Goal: Transaction & Acquisition: Purchase product/service

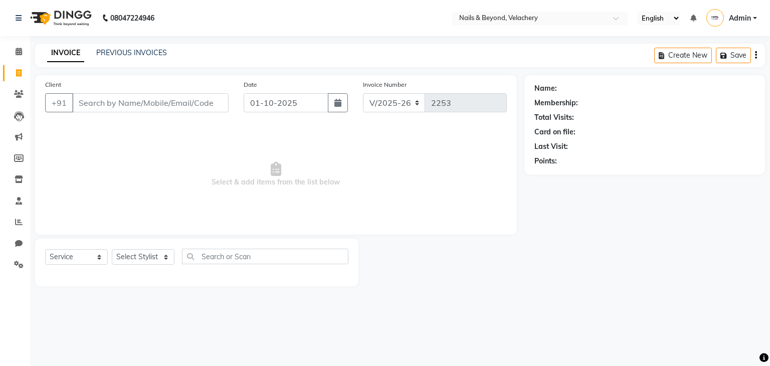
select select "8978"
select select "service"
click at [168, 105] on input "Client" at bounding box center [150, 102] width 156 height 19
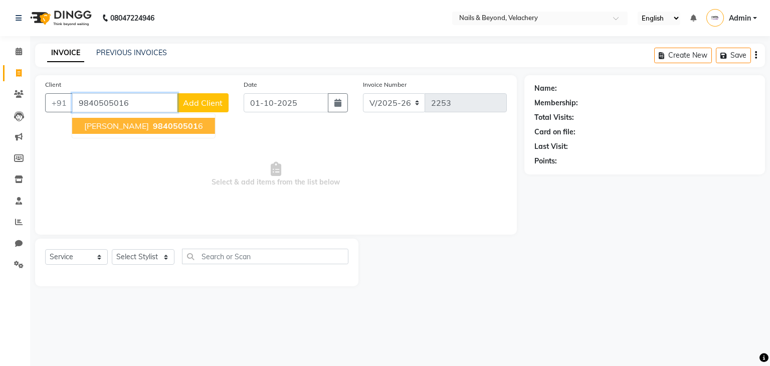
type input "9840505016"
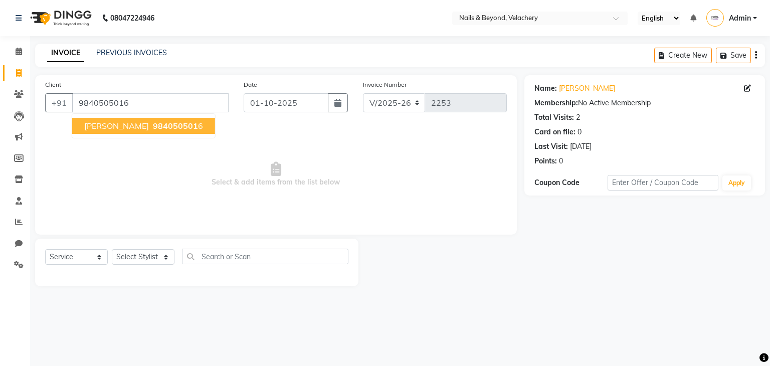
click at [122, 127] on span "[PERSON_NAME]" at bounding box center [116, 126] width 65 height 10
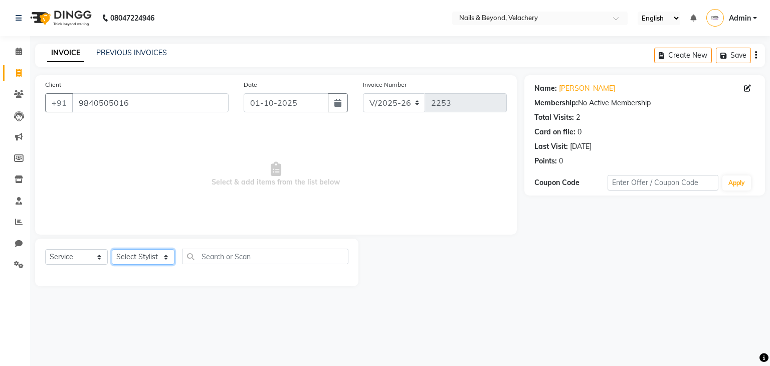
click at [142, 262] on select "Select Stylist [PERSON_NAME] [PERSON_NAME] JANGGINLIN Jothang Konyak [PERSON_NA…" at bounding box center [143, 257] width 63 height 16
select select "91200"
click at [112, 250] on select "Select Stylist [PERSON_NAME] [PERSON_NAME] JANGGINLIN Jothang Konyak [PERSON_NA…" at bounding box center [143, 257] width 63 height 16
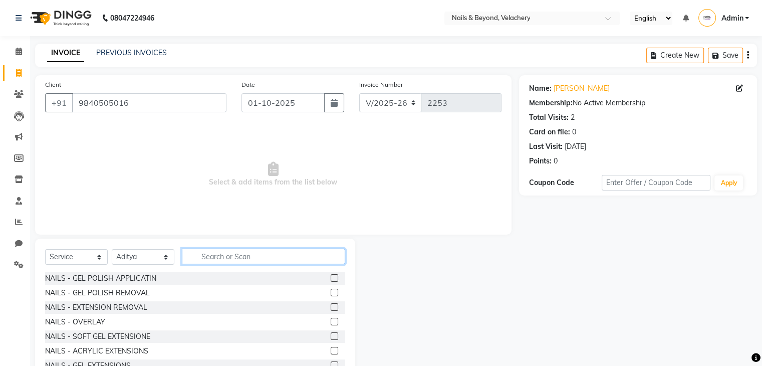
click at [235, 256] on input "text" at bounding box center [263, 257] width 163 height 16
type input "or"
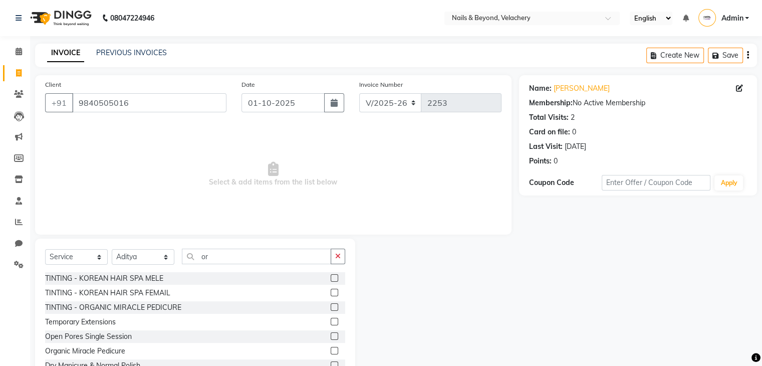
click at [331, 303] on label at bounding box center [335, 307] width 8 height 8
click at [331, 304] on input "checkbox" at bounding box center [334, 307] width 7 height 7
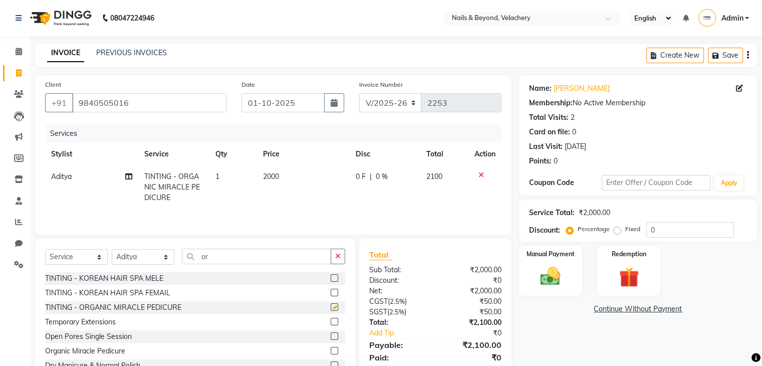
checkbox input "false"
click at [479, 177] on icon at bounding box center [482, 174] width 6 height 7
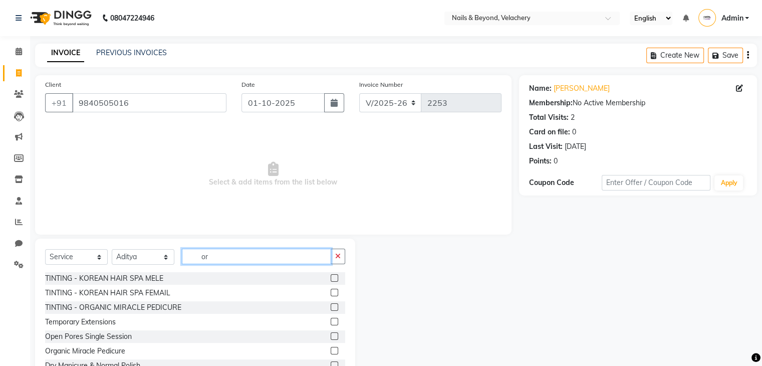
click at [238, 260] on input "or" at bounding box center [256, 257] width 149 height 16
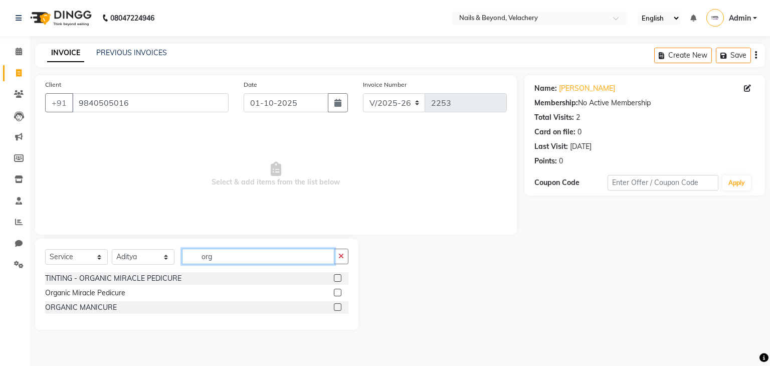
type input "org"
click at [339, 293] on label at bounding box center [338, 293] width 8 height 8
click at [339, 293] on input "checkbox" at bounding box center [337, 293] width 7 height 7
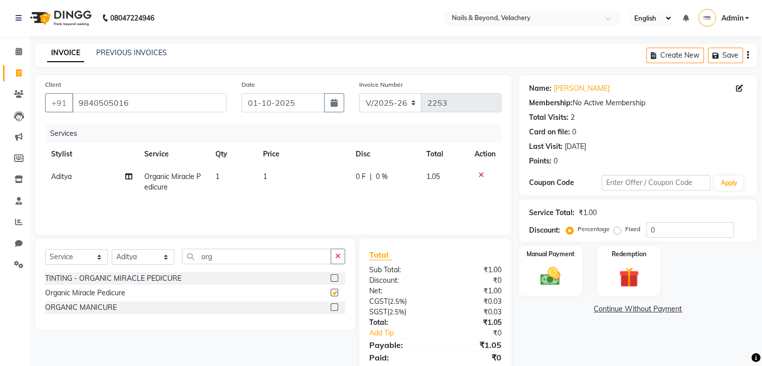
checkbox input "false"
click at [160, 261] on select "Select Stylist [PERSON_NAME] [PERSON_NAME] JANGGINLIN Jothang Konyak [PERSON_NA…" at bounding box center [143, 257] width 63 height 16
select select "91201"
click at [112, 250] on select "Select Stylist [PERSON_NAME] [PERSON_NAME] JANGGINLIN Jothang Konyak [PERSON_NA…" at bounding box center [143, 257] width 63 height 16
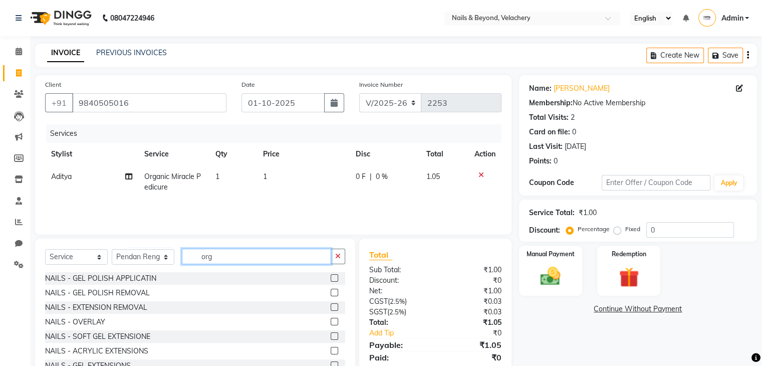
click at [317, 260] on input "org" at bounding box center [256, 257] width 149 height 16
type input "org"
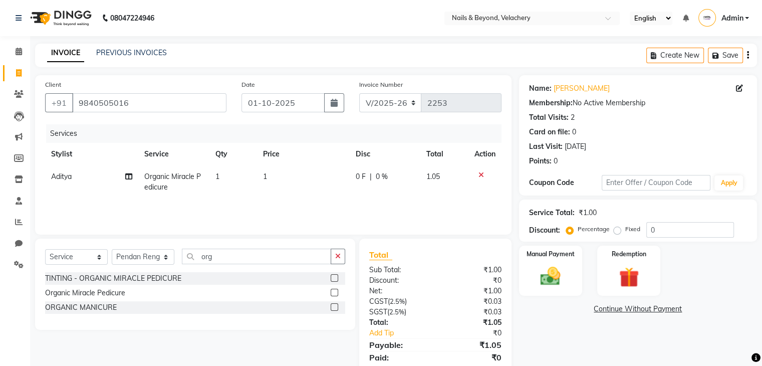
click at [334, 291] on label at bounding box center [335, 293] width 8 height 8
click at [334, 291] on input "checkbox" at bounding box center [334, 293] width 7 height 7
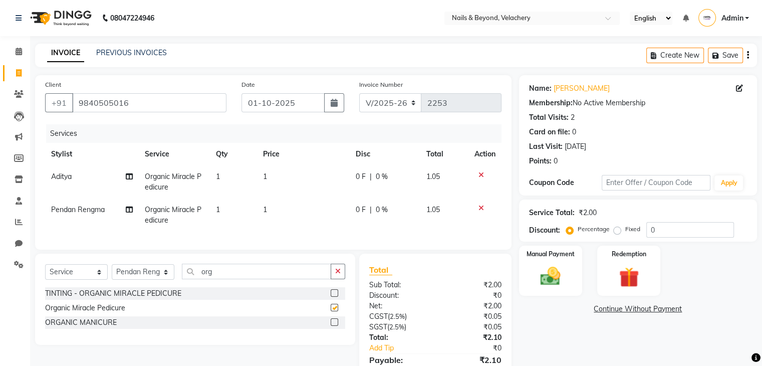
checkbox input "false"
click at [221, 277] on input "org" at bounding box center [256, 272] width 149 height 16
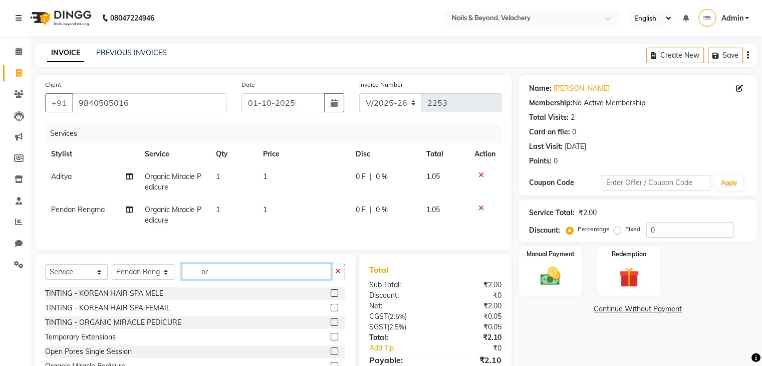
type input "o"
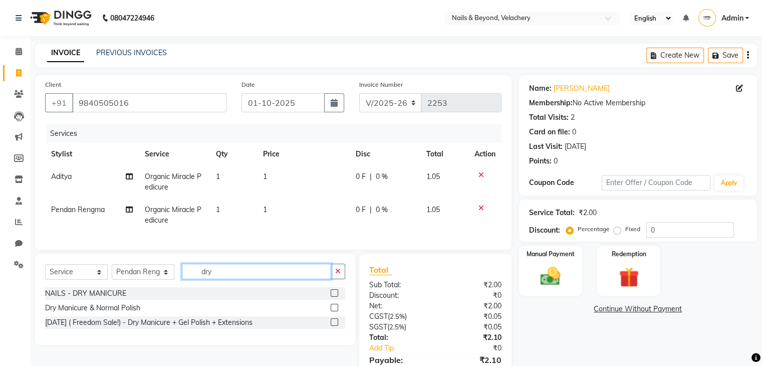
type input "dry"
click at [333, 297] on label at bounding box center [335, 293] width 8 height 8
click at [333, 297] on input "checkbox" at bounding box center [334, 293] width 7 height 7
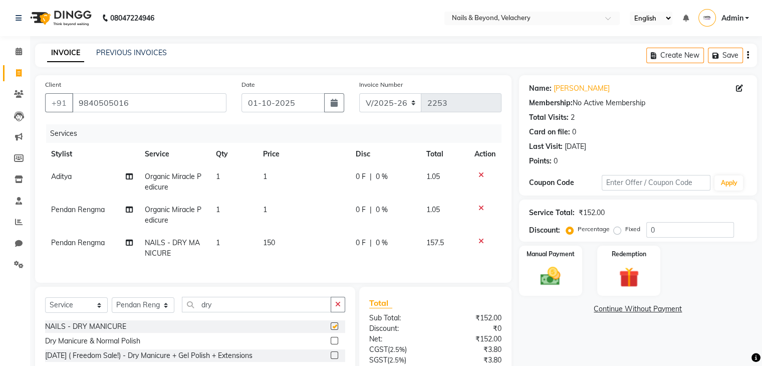
checkbox input "false"
click at [245, 311] on input "dry" at bounding box center [256, 305] width 149 height 16
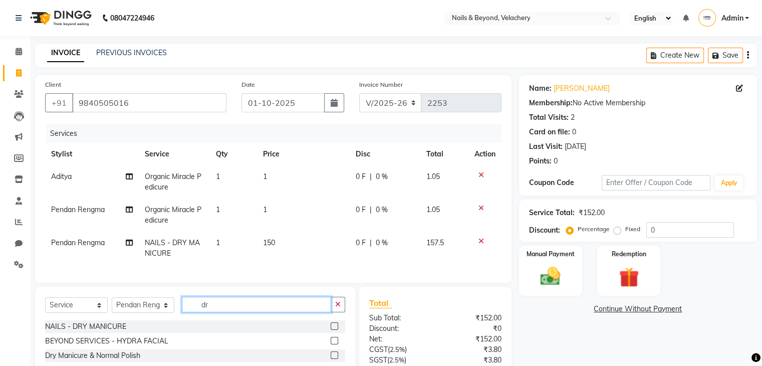
type input "dry"
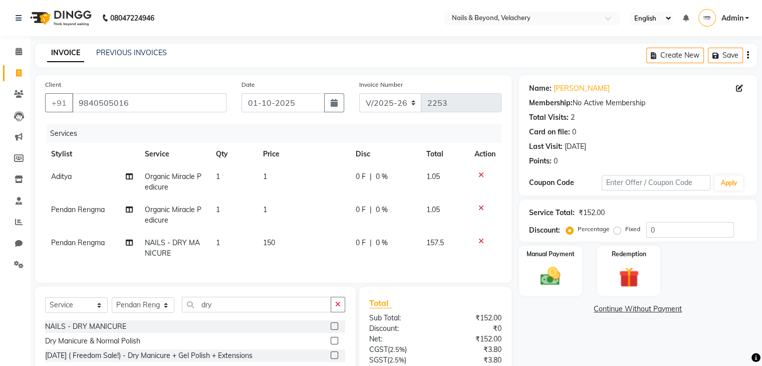
click at [333, 344] on label at bounding box center [335, 341] width 8 height 8
click at [333, 344] on input "checkbox" at bounding box center [334, 341] width 7 height 7
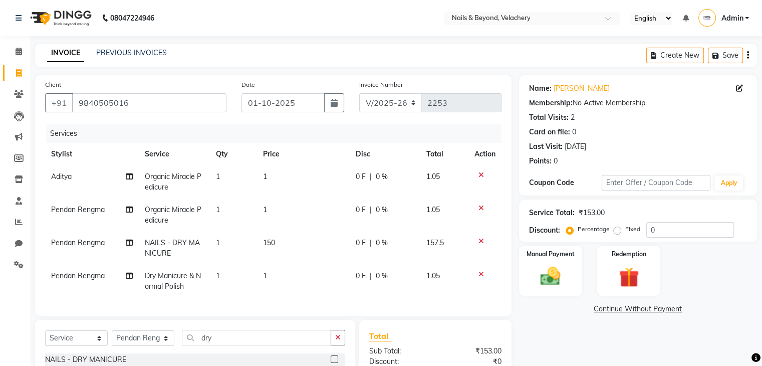
checkbox input "false"
click at [271, 275] on td "1" at bounding box center [303, 281] width 93 height 33
select select "91201"
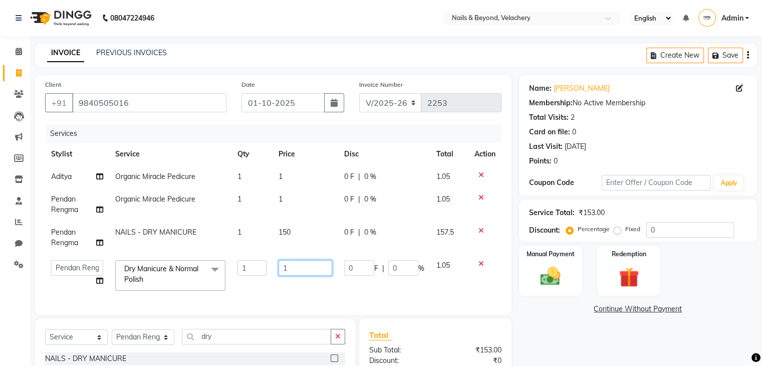
click at [300, 270] on input "1" at bounding box center [306, 268] width 54 height 16
type input "600"
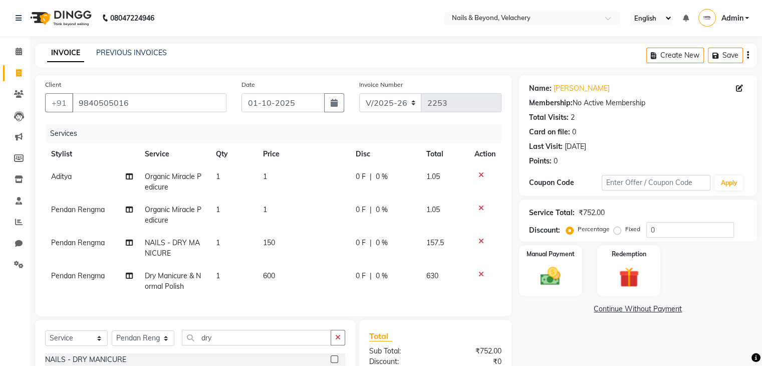
click at [477, 265] on td at bounding box center [485, 281] width 33 height 33
click at [481, 239] on icon at bounding box center [482, 241] width 6 height 7
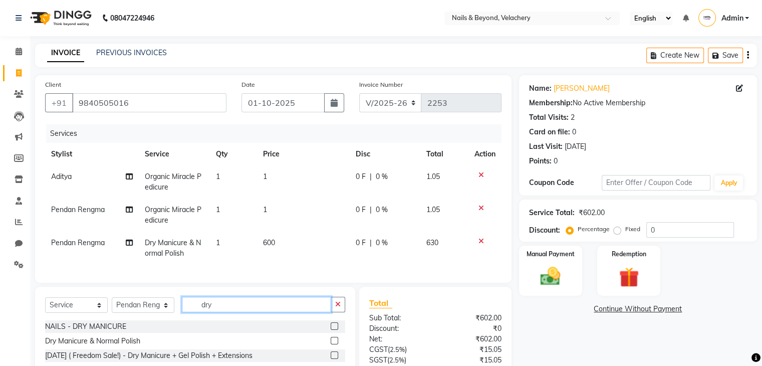
click at [219, 309] on input "dry" at bounding box center [256, 305] width 149 height 16
type input "dry"
click at [152, 313] on select "Select Stylist [PERSON_NAME] [PERSON_NAME] JANGGINLIN Jothang Konyak [PERSON_NA…" at bounding box center [143, 305] width 63 height 16
select select "91198"
click at [112, 306] on select "Select Stylist [PERSON_NAME] [PERSON_NAME] JANGGINLIN Jothang Konyak [PERSON_NA…" at bounding box center [143, 305] width 63 height 16
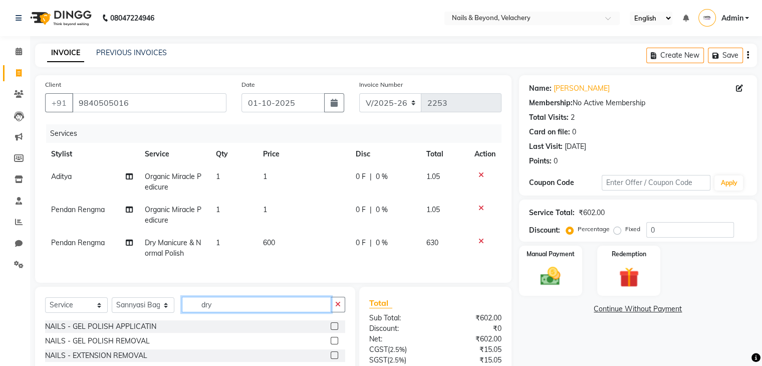
click at [264, 311] on input "dry" at bounding box center [256, 305] width 149 height 16
type input "dry"
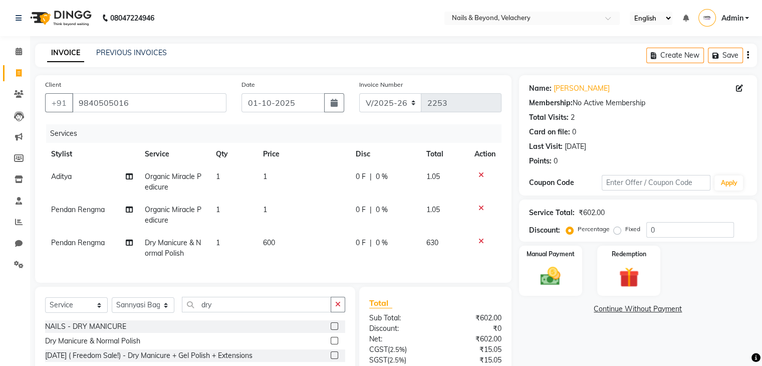
click at [335, 330] on label at bounding box center [335, 326] width 8 height 8
click at [335, 330] on input "checkbox" at bounding box center [334, 326] width 7 height 7
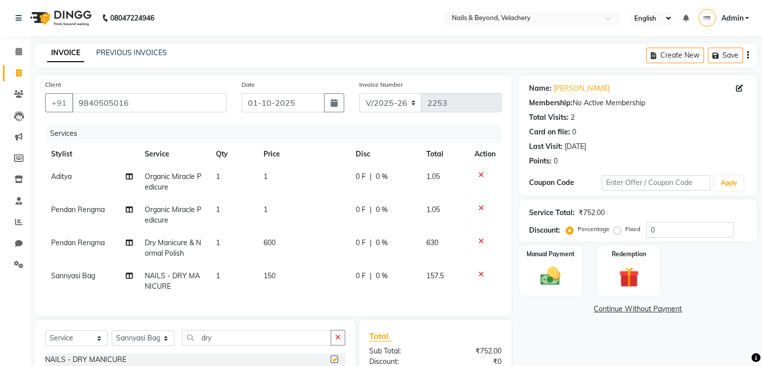
checkbox input "false"
click at [275, 276] on span "150" at bounding box center [270, 275] width 12 height 9
select select "91198"
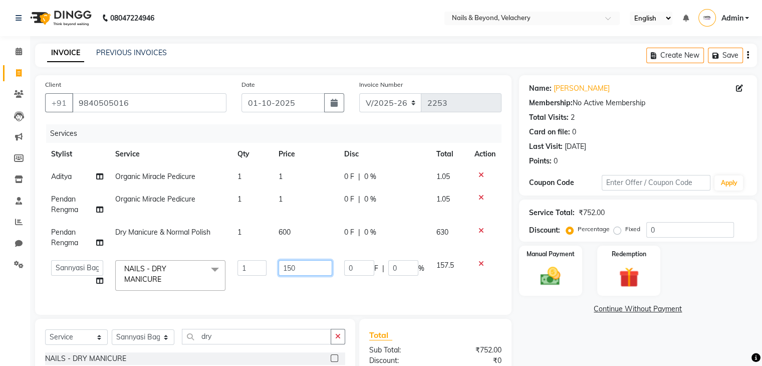
click at [299, 265] on input "150" at bounding box center [306, 268] width 54 height 16
type input "1"
type input "300"
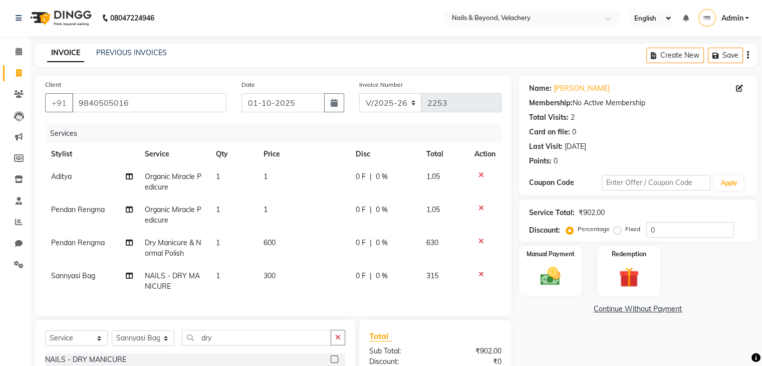
click at [303, 243] on td "600" at bounding box center [304, 248] width 93 height 33
select select "91201"
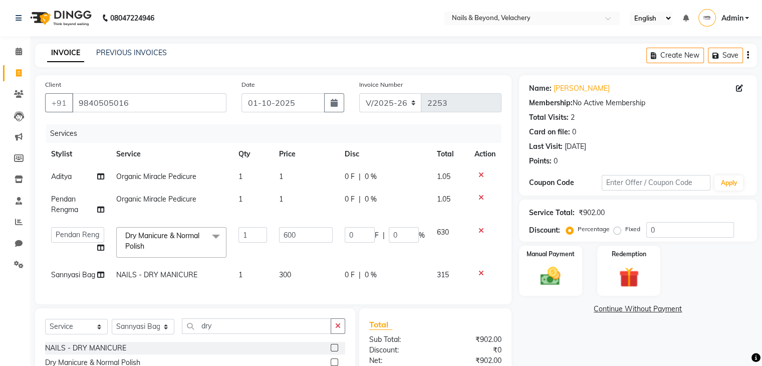
click at [287, 199] on td "1" at bounding box center [306, 204] width 66 height 33
select select "91201"
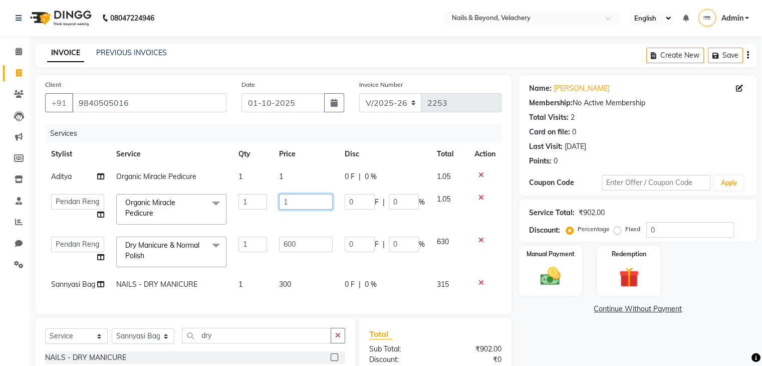
click at [287, 199] on input "1" at bounding box center [306, 202] width 54 height 16
type input "2500"
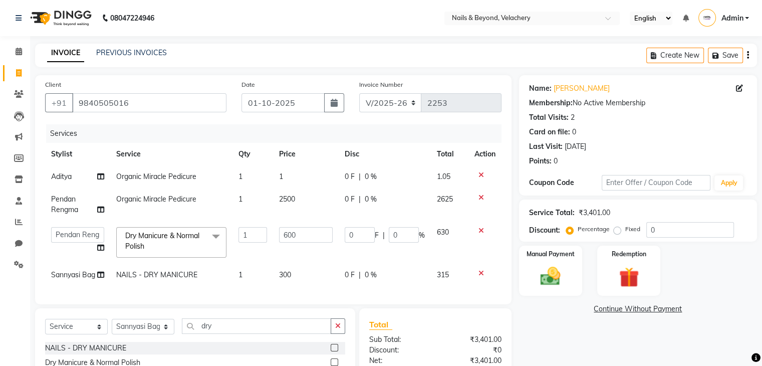
click at [304, 220] on td "2500" at bounding box center [306, 204] width 66 height 33
select select "91201"
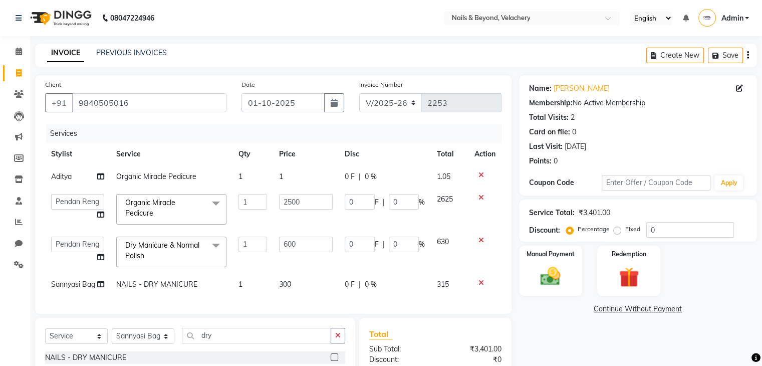
click at [291, 175] on td "1" at bounding box center [306, 176] width 66 height 23
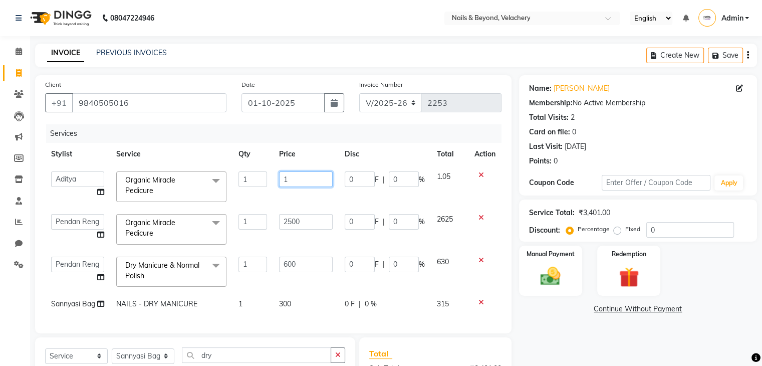
click at [291, 175] on input "1" at bounding box center [306, 179] width 54 height 16
type input "2500"
click at [320, 198] on tbody "[PERSON_NAME] [PERSON_NAME] JANGGINLIN Jothang Konyak [PERSON_NAME] NAT14633 Me…" at bounding box center [273, 240] width 457 height 150
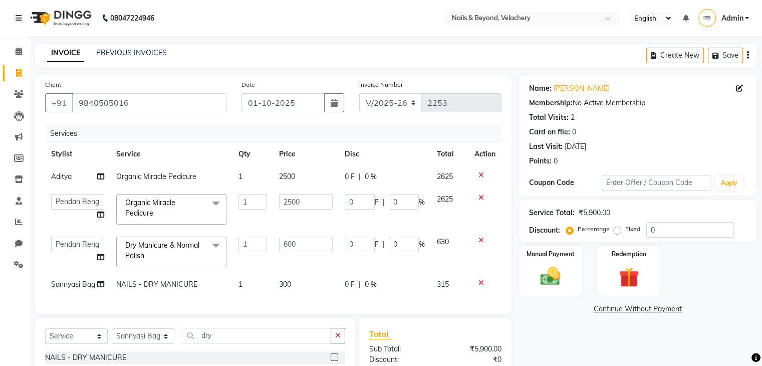
scroll to position [122, 0]
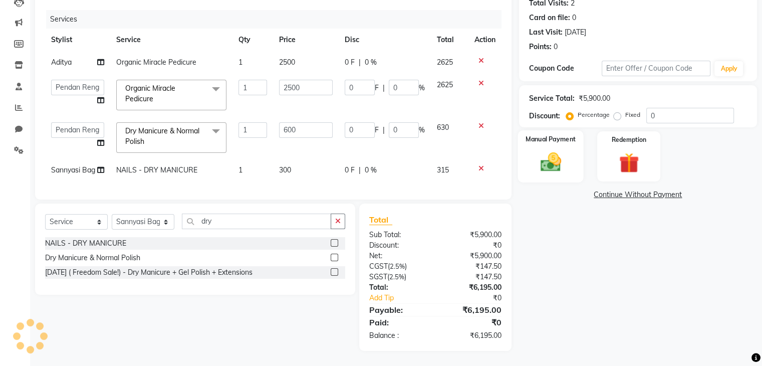
click at [574, 137] on div "Manual Payment" at bounding box center [551, 156] width 66 height 52
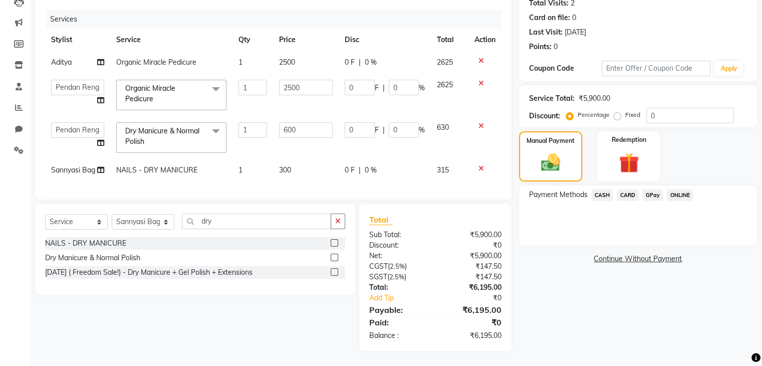
click at [605, 189] on span "CASH" at bounding box center [603, 195] width 22 height 12
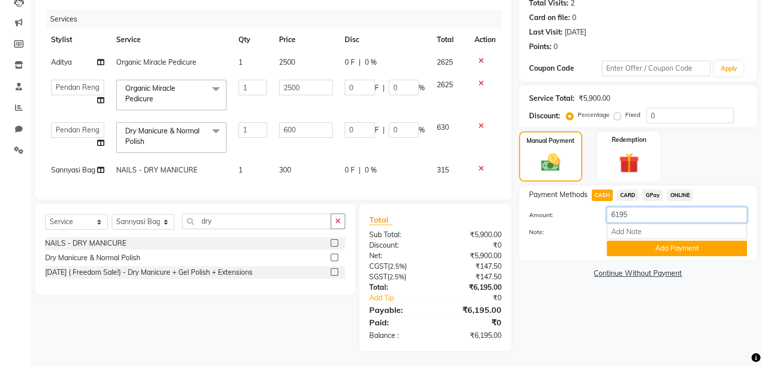
click at [633, 209] on input "6195" at bounding box center [677, 215] width 140 height 16
type input "6000"
click at [652, 242] on button "Add Payment" at bounding box center [677, 249] width 140 height 16
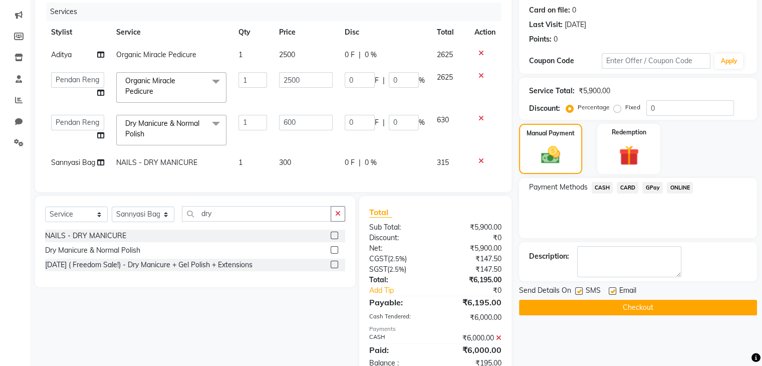
click at [648, 188] on span "GPay" at bounding box center [652, 188] width 21 height 12
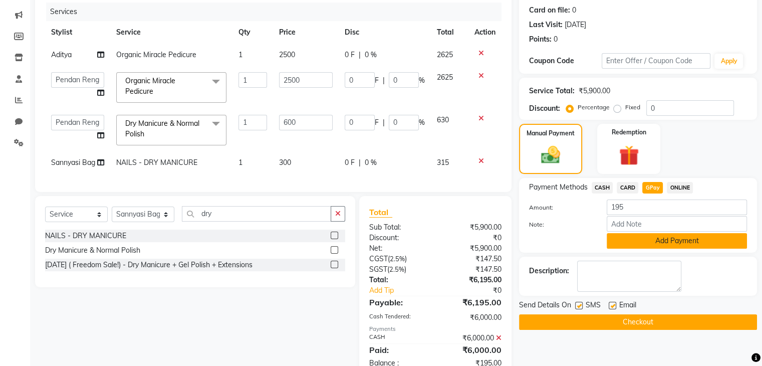
click at [657, 244] on button "Add Payment" at bounding box center [677, 241] width 140 height 16
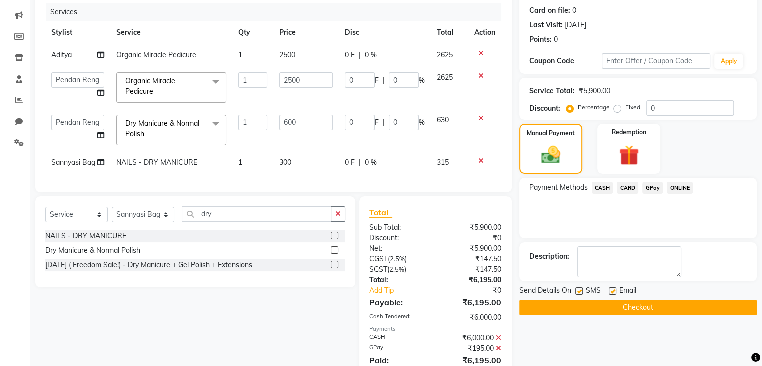
click at [642, 309] on button "Checkout" at bounding box center [638, 308] width 238 height 16
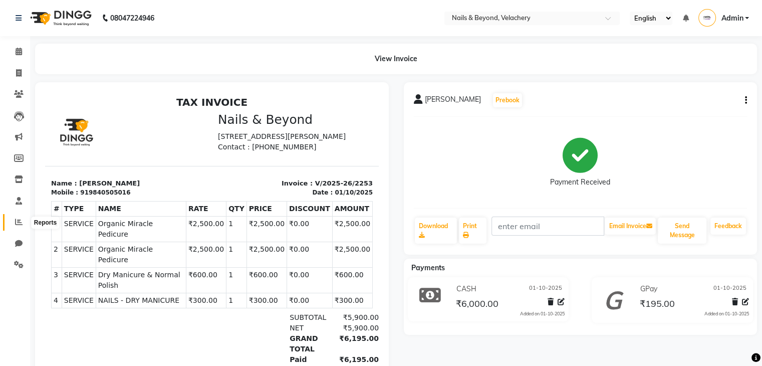
click at [24, 220] on span at bounding box center [19, 222] width 18 height 12
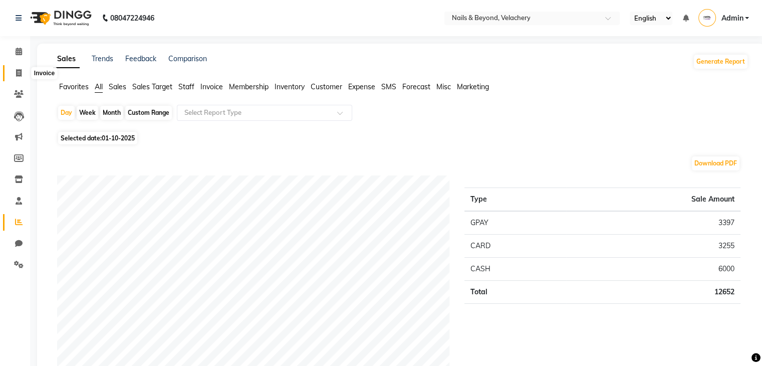
click at [20, 71] on icon at bounding box center [19, 73] width 6 height 8
select select "service"
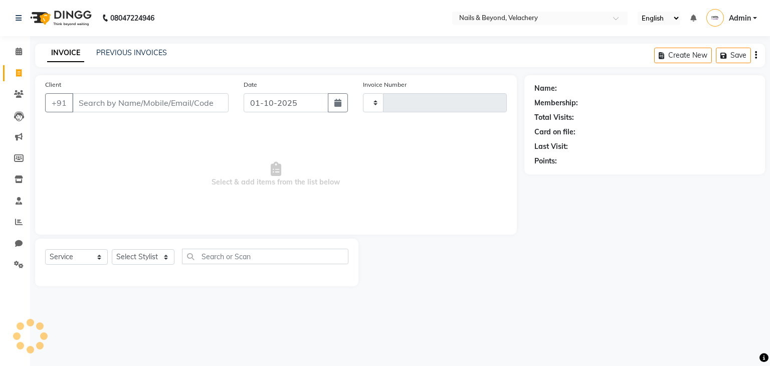
type input "2254"
select select "8978"
click at [104, 105] on input "Client" at bounding box center [150, 102] width 156 height 19
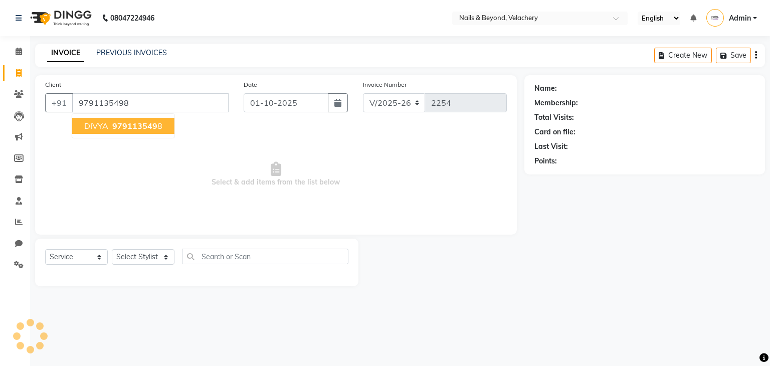
type input "9791135498"
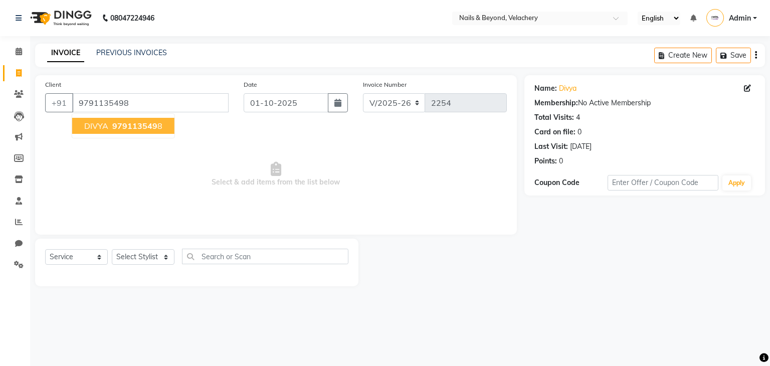
click at [124, 125] on span "979113549" at bounding box center [134, 126] width 45 height 10
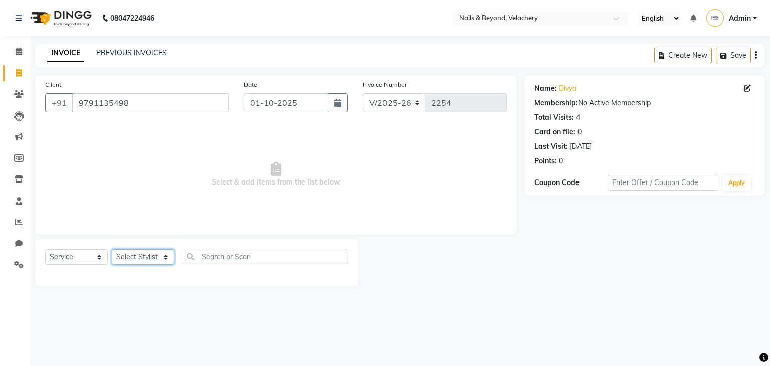
click at [135, 258] on select "Select Stylist [PERSON_NAME] [PERSON_NAME] JANGGINLIN Jothang Konyak [PERSON_NA…" at bounding box center [143, 257] width 63 height 16
select select "91195"
click at [112, 250] on select "Select Stylist [PERSON_NAME] [PERSON_NAME] JANGGINLIN Jothang Konyak [PERSON_NA…" at bounding box center [143, 257] width 63 height 16
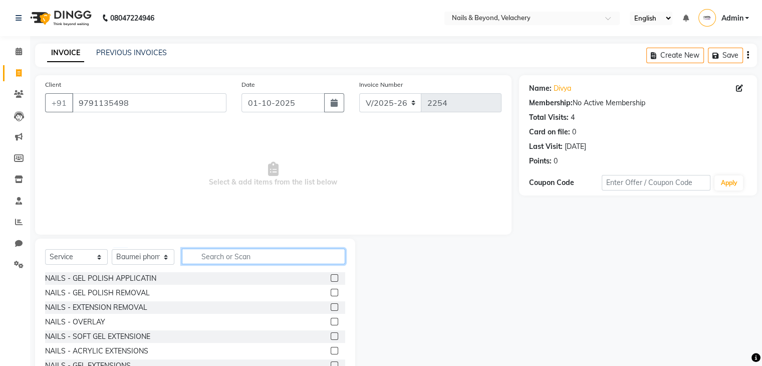
click at [256, 263] on input "text" at bounding box center [263, 257] width 163 height 16
type input "rem"
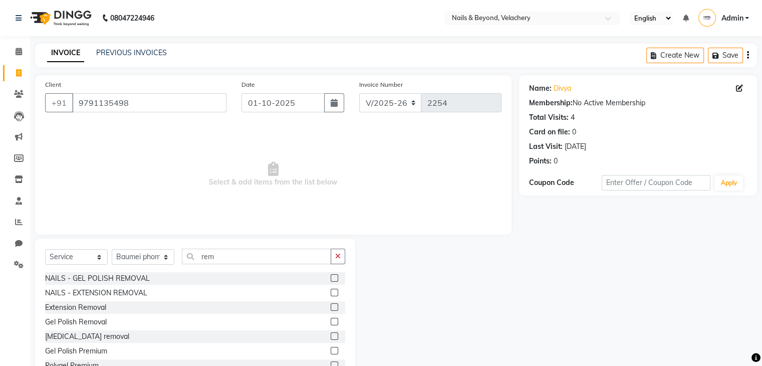
click at [331, 277] on label at bounding box center [335, 278] width 8 height 8
click at [331, 277] on input "checkbox" at bounding box center [334, 278] width 7 height 7
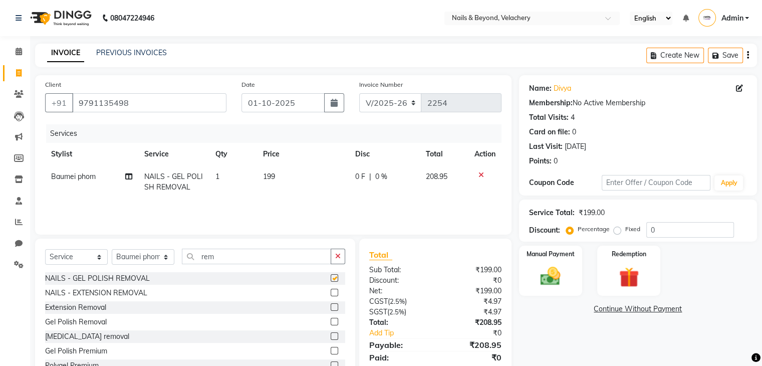
checkbox input "false"
click at [168, 256] on select "Select Stylist [PERSON_NAME] [PERSON_NAME] JANGGINLIN Jothang Konyak [PERSON_NA…" at bounding box center [143, 257] width 63 height 16
select select "91196"
click at [112, 250] on select "Select Stylist [PERSON_NAME] [PERSON_NAME] JANGGINLIN Jothang Konyak [PERSON_NA…" at bounding box center [143, 257] width 63 height 16
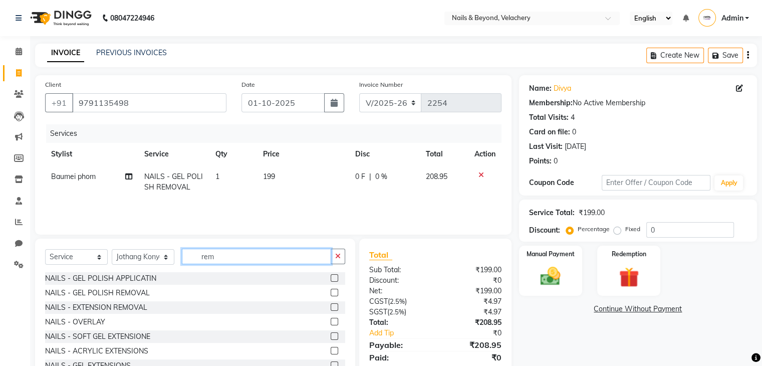
click at [240, 257] on input "rem" at bounding box center [256, 257] width 149 height 16
type input "rem"
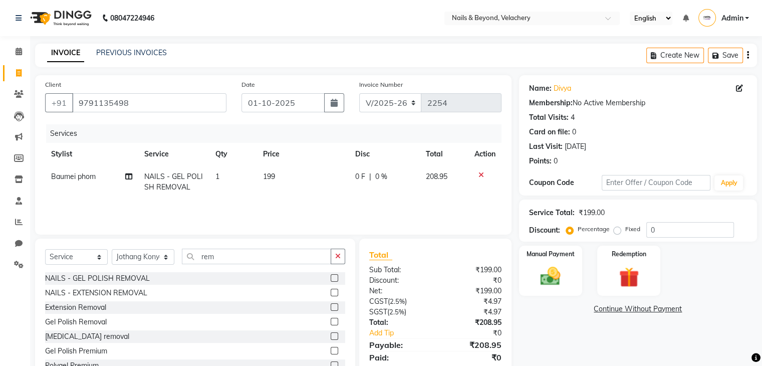
click at [331, 276] on label at bounding box center [335, 278] width 8 height 8
click at [331, 276] on input "checkbox" at bounding box center [334, 278] width 7 height 7
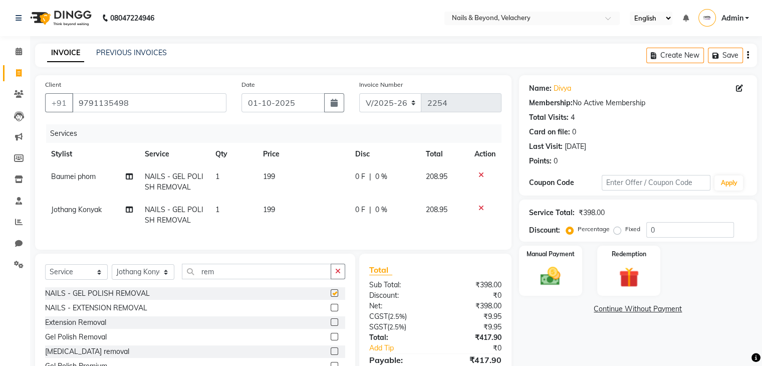
checkbox input "false"
click at [272, 181] on span "199" at bounding box center [269, 176] width 12 height 9
select select "91195"
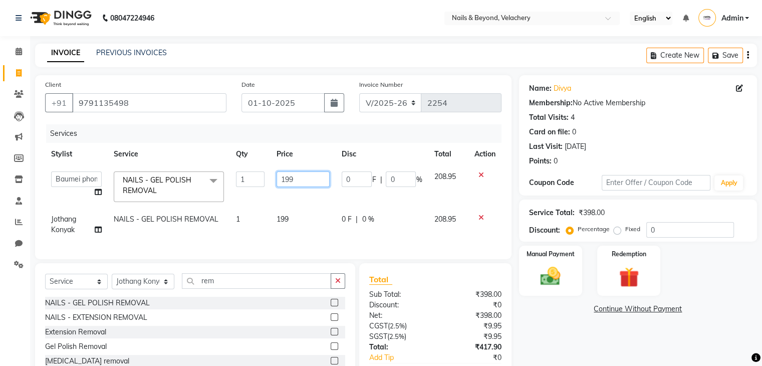
click at [297, 182] on input "199" at bounding box center [303, 179] width 53 height 16
type input "1"
type input "400"
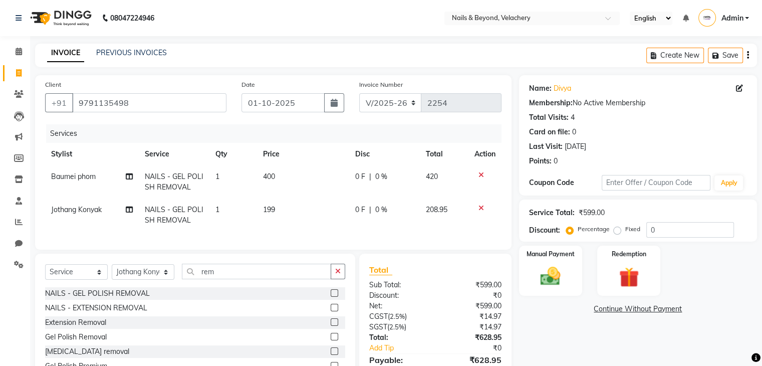
click at [305, 198] on tbody "Baumei phom NAILS - GEL POLISH REMOVAL 1 400 0 F | 0 % 420 Jothang Konyak NAILS…" at bounding box center [273, 198] width 457 height 66
click at [274, 211] on span "199" at bounding box center [269, 209] width 12 height 9
select select "91196"
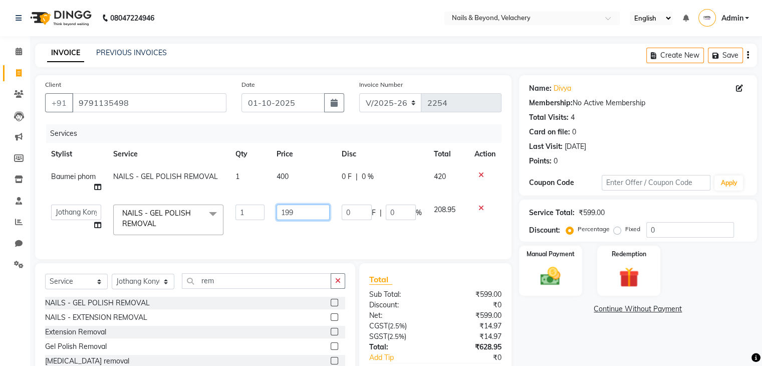
click at [307, 210] on input "199" at bounding box center [304, 212] width 54 height 16
type input "1"
type input "400"
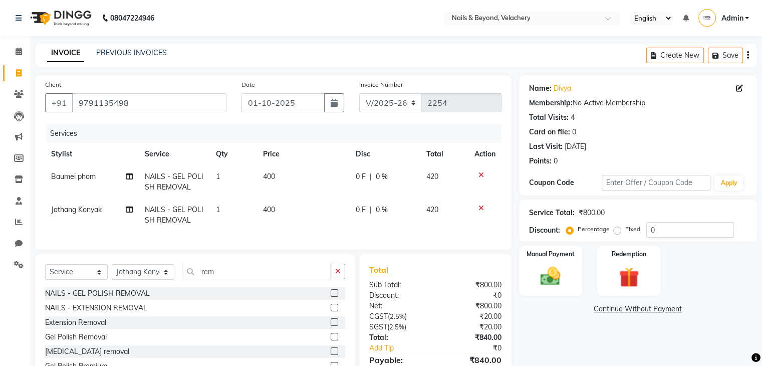
click at [328, 240] on div "Services Stylist Service Qty Price Disc Total Action Baumei phom NAILS - GEL PO…" at bounding box center [273, 181] width 457 height 115
click at [275, 181] on span "400" at bounding box center [269, 176] width 12 height 9
select select "91195"
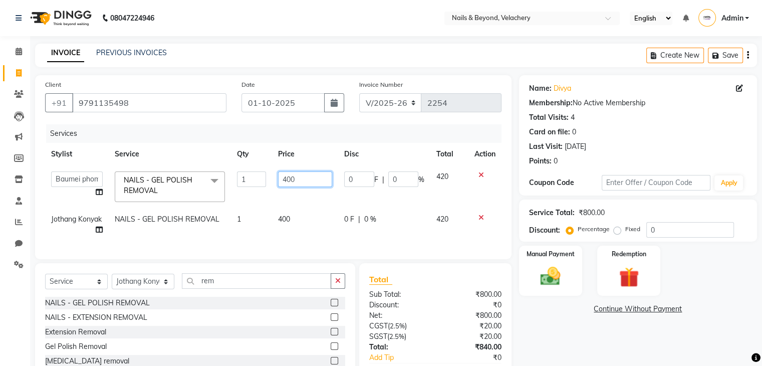
click at [299, 183] on input "400" at bounding box center [305, 179] width 54 height 16
type input "4"
type input "6"
type input "800"
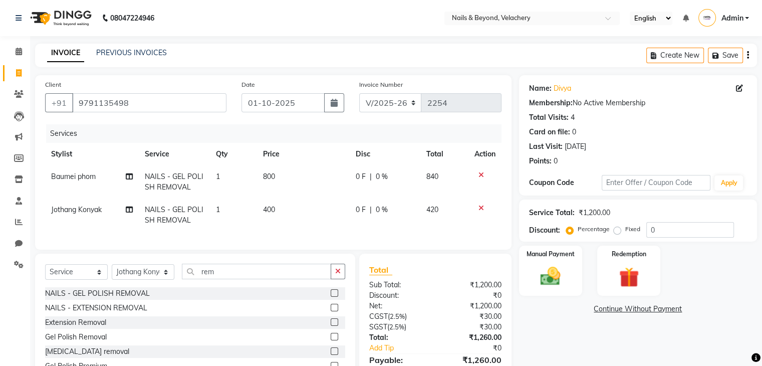
click at [306, 208] on td "400" at bounding box center [303, 214] width 93 height 33
select select "91196"
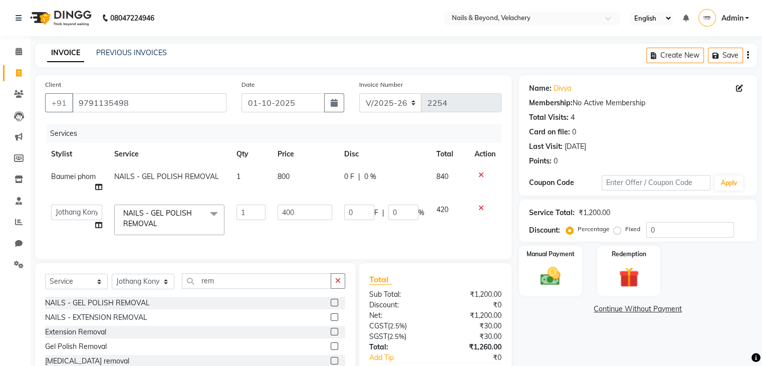
scroll to position [68, 0]
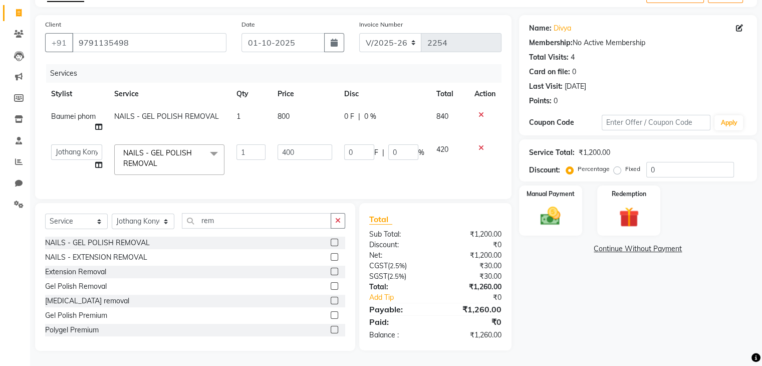
click at [573, 297] on div "Name: [PERSON_NAME] Membership: No Active Membership Total Visits: 4 Card on fi…" at bounding box center [642, 183] width 246 height 336
click at [557, 209] on img at bounding box center [551, 216] width 34 height 24
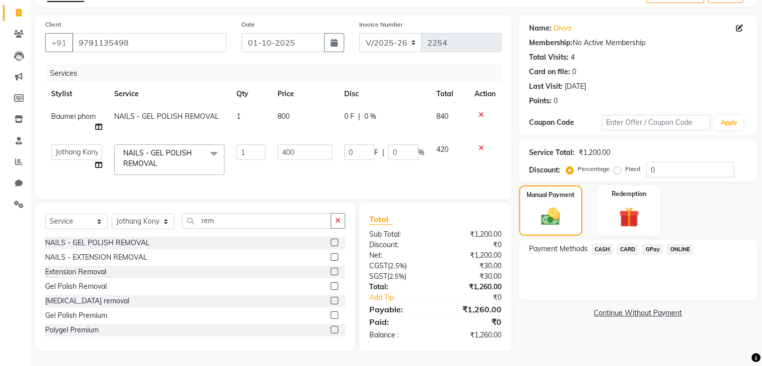
click at [649, 244] on span "GPay" at bounding box center [652, 250] width 21 height 12
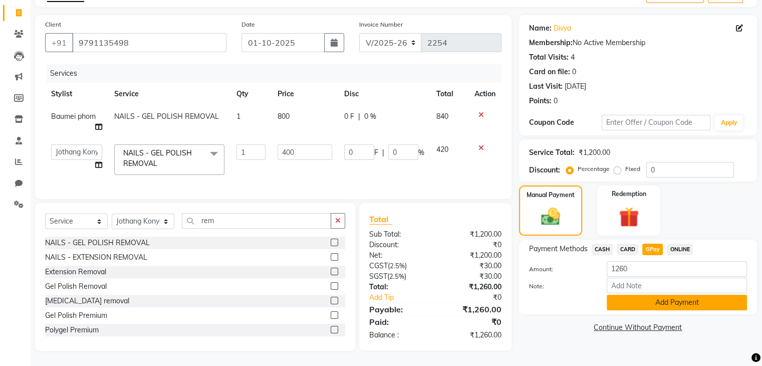
click at [638, 295] on button "Add Payment" at bounding box center [677, 303] width 140 height 16
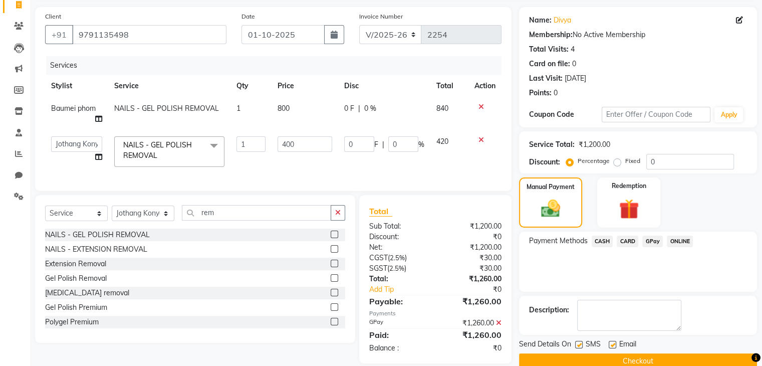
click at [656, 357] on button "Checkout" at bounding box center [638, 361] width 238 height 16
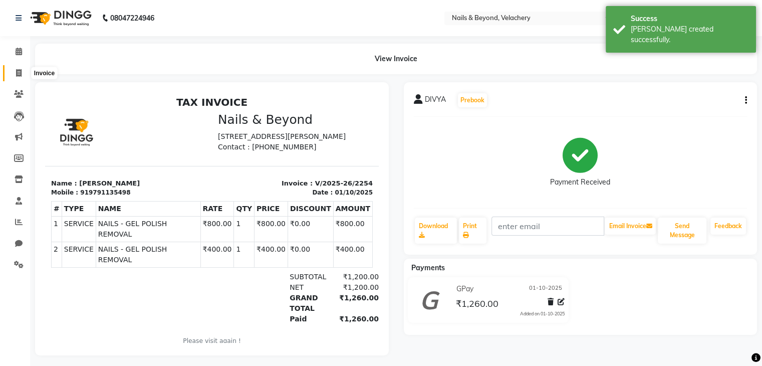
click at [16, 72] on icon at bounding box center [19, 73] width 6 height 8
select select "service"
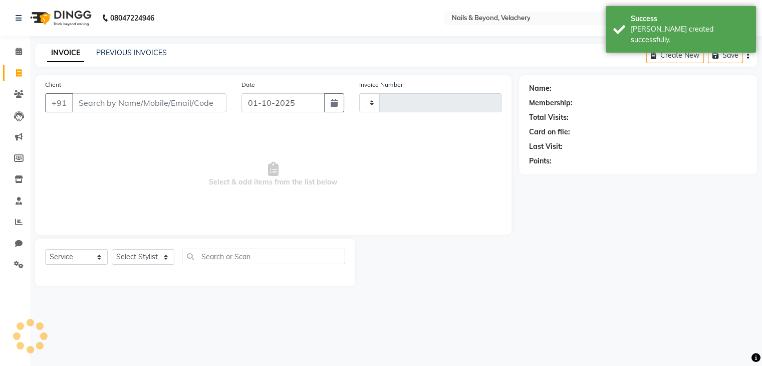
type input "2255"
select select "8978"
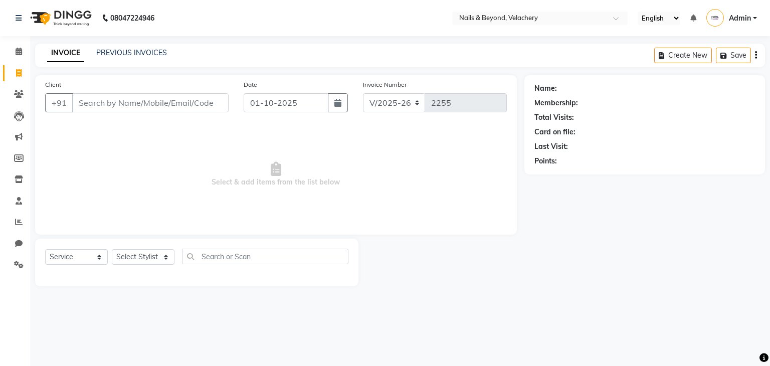
click at [187, 116] on div "Client +91" at bounding box center [137, 99] width 198 height 41
click at [178, 105] on input "Client" at bounding box center [150, 102] width 156 height 19
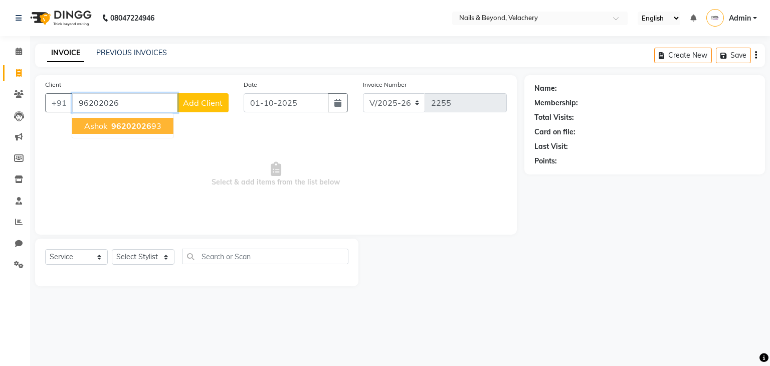
click at [146, 129] on span "96202026" at bounding box center [131, 126] width 40 height 10
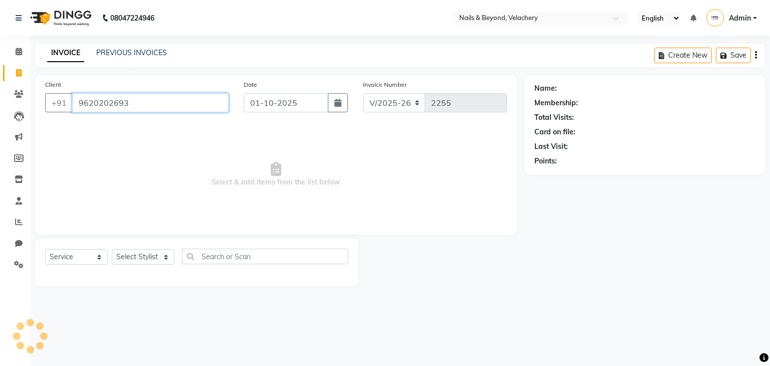
type input "9620202693"
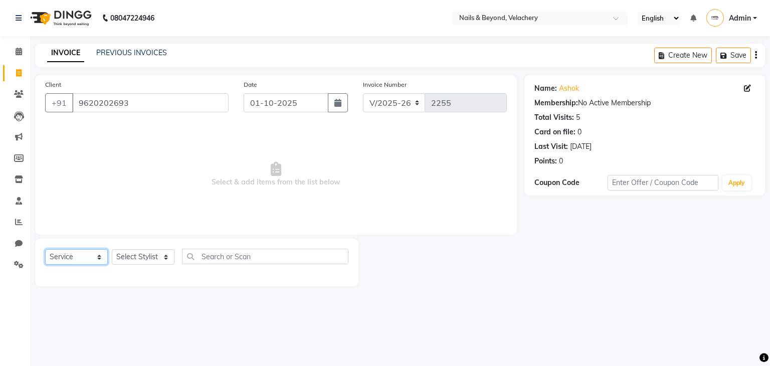
click at [96, 254] on select "Select Service Product Membership Package Voucher Prepaid Gift Card" at bounding box center [76, 257] width 63 height 16
click at [45, 250] on select "Select Service Product Membership Package Voucher Prepaid Gift Card" at bounding box center [76, 257] width 63 height 16
click at [226, 255] on input "text" at bounding box center [265, 257] width 166 height 16
type input "4"
type input "reflo"
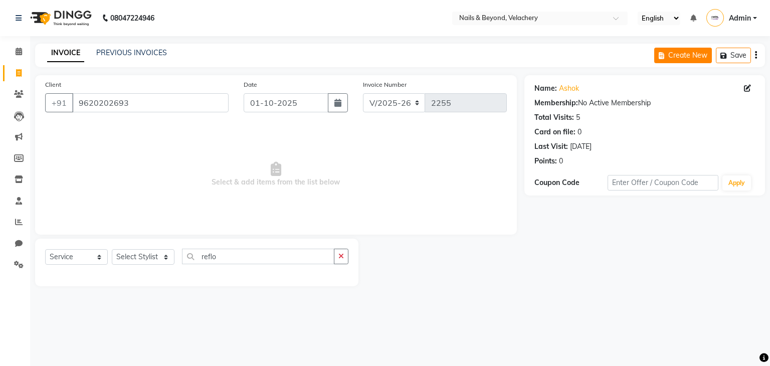
click at [684, 51] on button "Create New" at bounding box center [683, 56] width 58 height 16
select select "service"
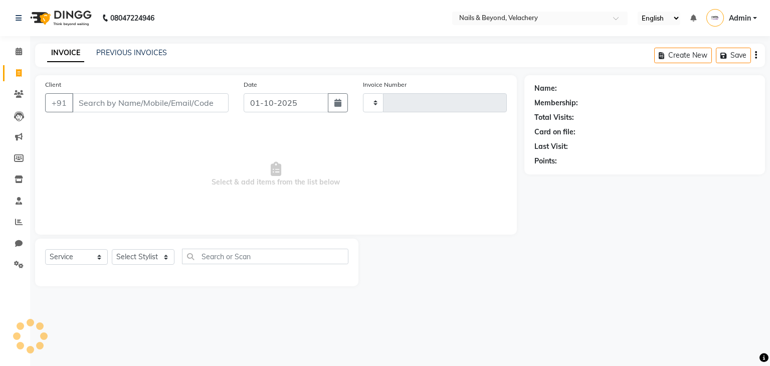
type input "2255"
select select "8978"
click at [181, 109] on input "Client" at bounding box center [150, 102] width 156 height 19
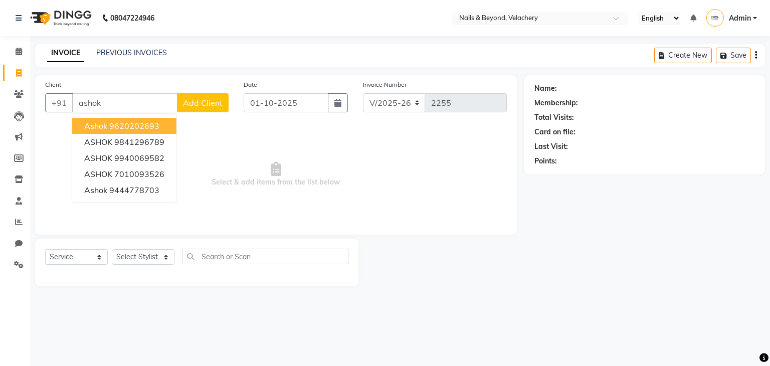
click at [167, 129] on button "Ashok 9620202693" at bounding box center [124, 126] width 104 height 16
type input "9620202693"
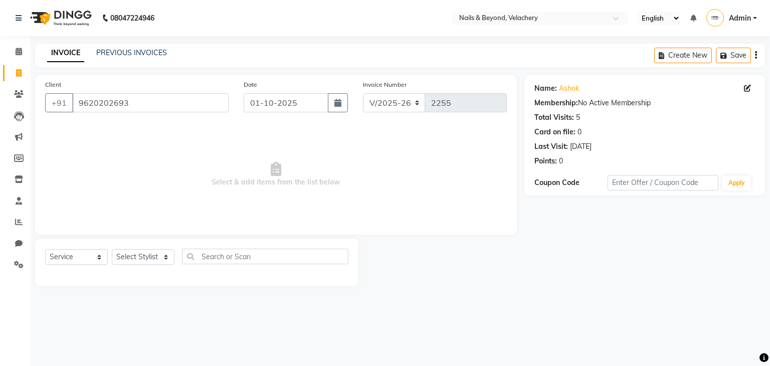
click at [27, 54] on li "Calendar" at bounding box center [15, 52] width 30 height 22
click at [22, 53] on icon at bounding box center [19, 52] width 7 height 8
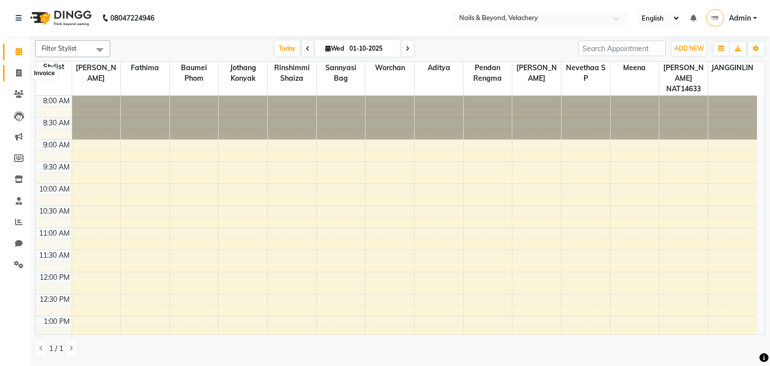
click at [20, 73] on icon at bounding box center [19, 73] width 6 height 8
select select "8978"
select select "service"
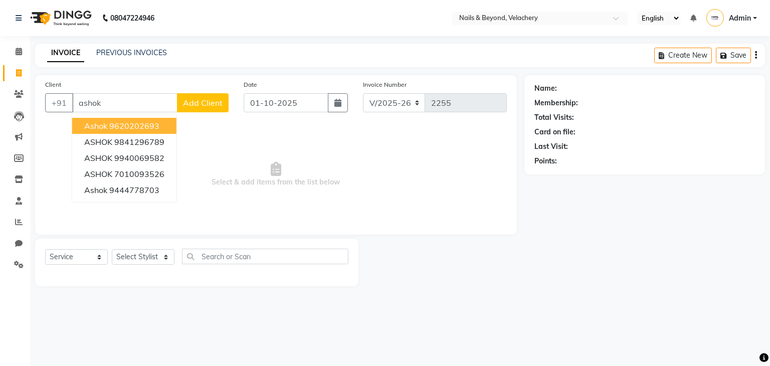
click at [146, 120] on button "Ashok 9620202693" at bounding box center [124, 126] width 104 height 16
type input "9620202693"
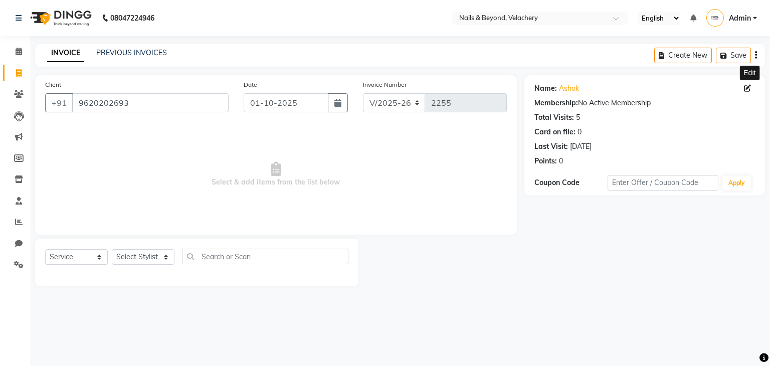
click at [745, 85] on icon at bounding box center [747, 88] width 7 height 7
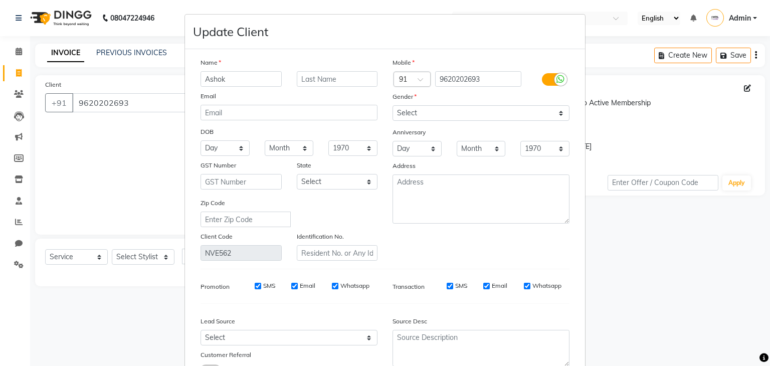
click at [657, 104] on ngb-modal-window "Update Client Name Ashok Email DOB Day 01 02 03 04 05 06 07 08 09 10 11 12 13 1…" at bounding box center [385, 183] width 770 height 366
click at [633, 306] on ngb-modal-window "Update Client Name Ashok Email DOB Day 01 02 03 04 05 06 07 08 09 10 11 12 13 1…" at bounding box center [385, 183] width 770 height 366
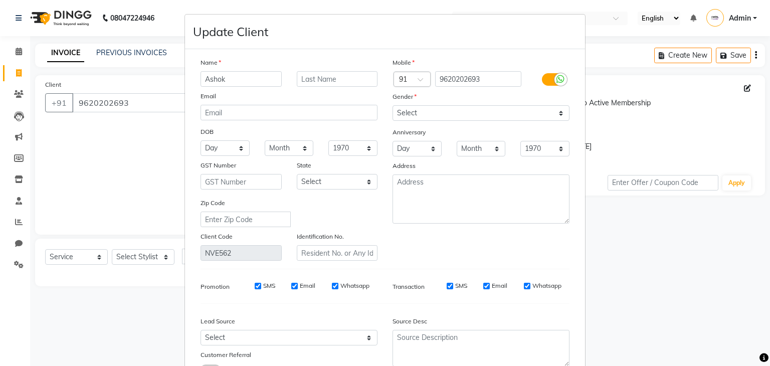
click at [45, 153] on ngb-modal-window "Update Client Name Ashok Email DOB Day 01 02 03 04 05 06 07 08 09 10 11 12 13 1…" at bounding box center [385, 183] width 770 height 366
click at [18, 81] on ngb-modal-window "Update Client Name Ashok Email DOB Day 01 02 03 04 05 06 07 08 09 10 11 12 13 1…" at bounding box center [385, 183] width 770 height 366
click at [18, 102] on ngb-modal-window "Update Client Name Ashok Email DOB Day 01 02 03 04 05 06 07 08 09 10 11 12 13 1…" at bounding box center [385, 183] width 770 height 366
click at [20, 100] on ngb-modal-window "Update Client Name Ashok Email DOB Day 01 02 03 04 05 06 07 08 09 10 11 12 13 1…" at bounding box center [385, 183] width 770 height 366
click at [583, 74] on ngb-modal-window "Update Client Name Ashok Email DOB Day 01 02 03 04 05 06 07 08 09 10 11 12 13 1…" at bounding box center [385, 183] width 770 height 366
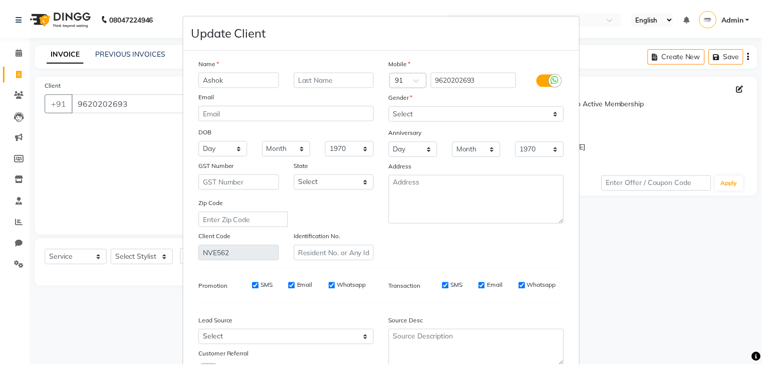
scroll to position [84, 0]
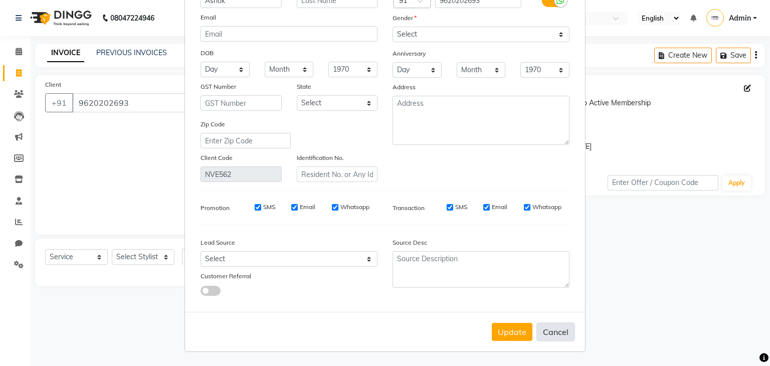
click at [555, 335] on button "Cancel" at bounding box center [555, 331] width 39 height 19
select select
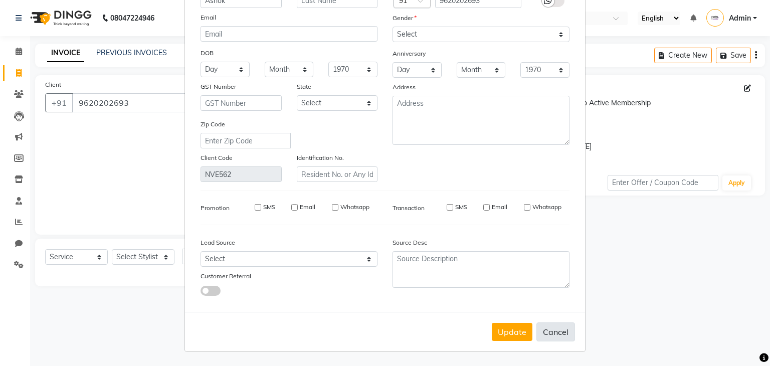
select select
checkbox input "false"
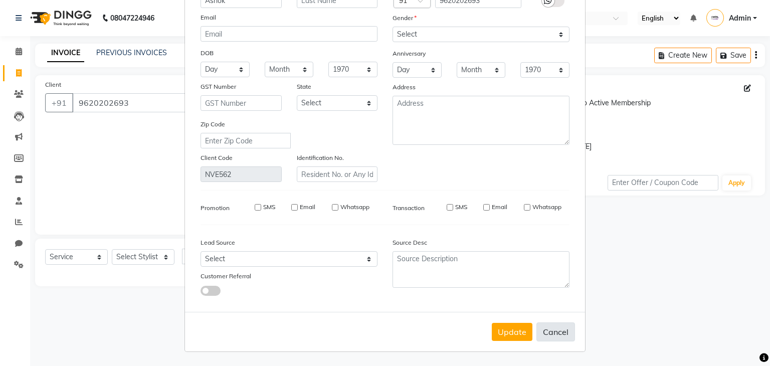
checkbox input "false"
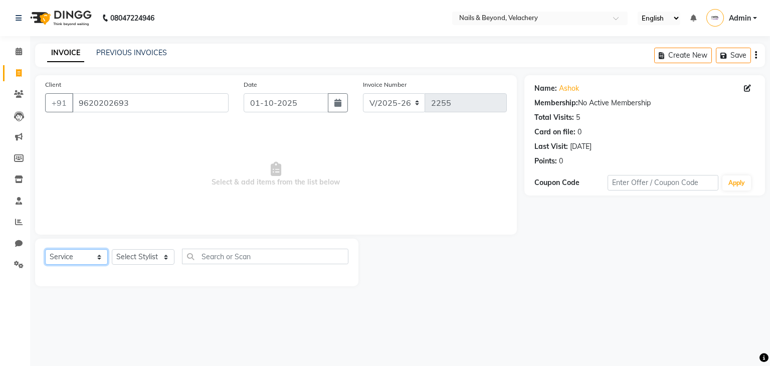
click at [72, 257] on select "Select Service Product Membership Package Voucher Prepaid Gift Card" at bounding box center [76, 257] width 63 height 16
click at [155, 262] on select "Select Stylist [PERSON_NAME] [PERSON_NAME] JANGGINLIN Jothang Konyak [PERSON_NA…" at bounding box center [143, 257] width 63 height 16
select select "91200"
click at [112, 250] on select "Select Stylist [PERSON_NAME] [PERSON_NAME] JANGGINLIN Jothang Konyak [PERSON_NA…" at bounding box center [143, 257] width 63 height 16
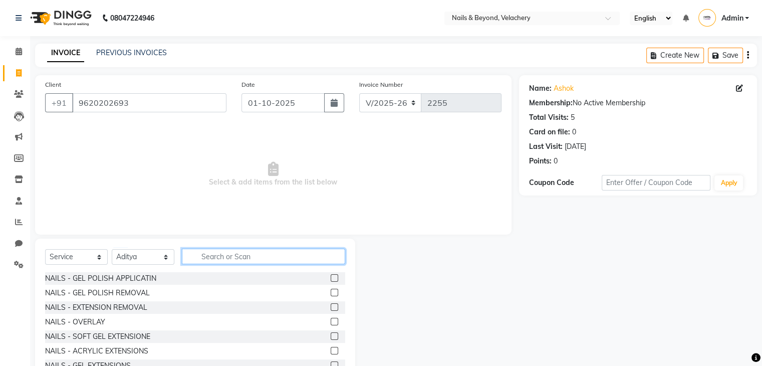
click at [230, 255] on input "text" at bounding box center [263, 257] width 163 height 16
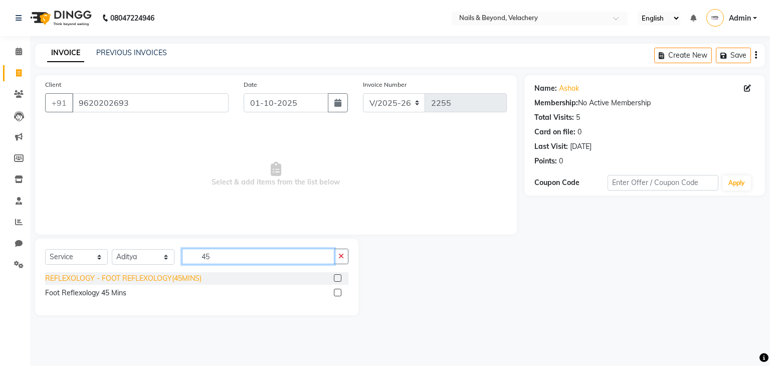
type input "45"
click at [197, 277] on div "REFLEXOLOGY - FOOT REFLEXOLOGY(45MINS)" at bounding box center [123, 278] width 156 height 11
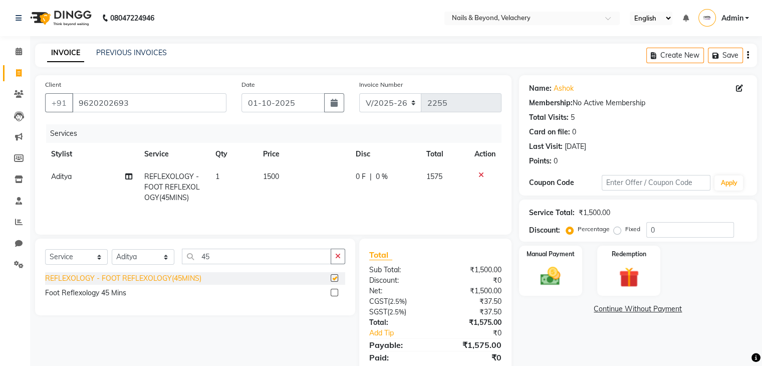
checkbox input "false"
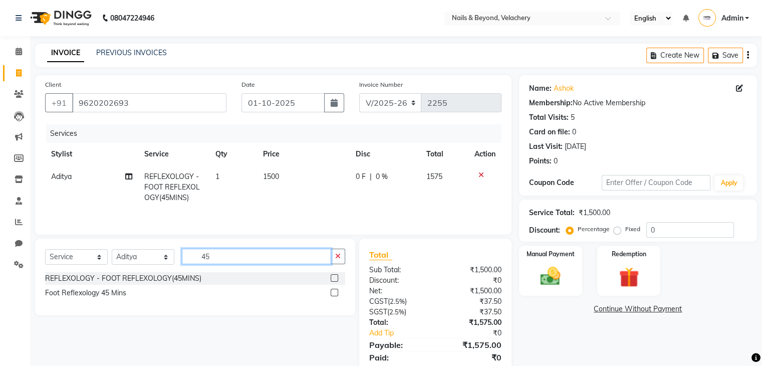
click at [234, 260] on input "45" at bounding box center [256, 257] width 149 height 16
type input "4"
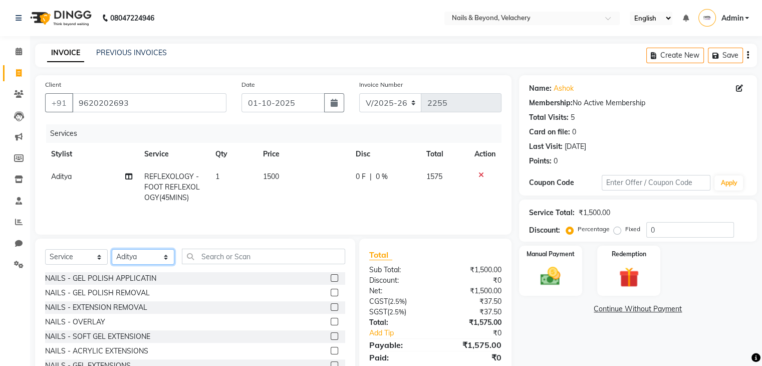
click at [166, 255] on select "Select Stylist [PERSON_NAME] [PERSON_NAME] JANGGINLIN Jothang Konyak [PERSON_NA…" at bounding box center [143, 257] width 63 height 16
click at [230, 260] on input "text" at bounding box center [263, 257] width 163 height 16
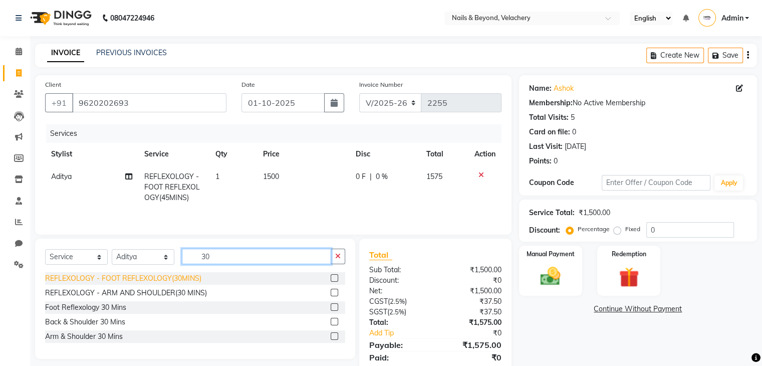
type input "30"
click at [194, 277] on div "REFLEXOLOGY - FOOT REFLEXOLOGY(30MINS)" at bounding box center [123, 278] width 156 height 11
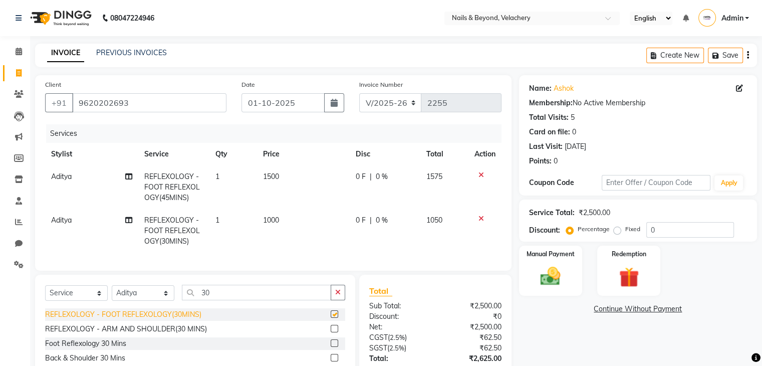
checkbox input "false"
click at [168, 301] on select "Select Stylist [PERSON_NAME] [PERSON_NAME] JANGGINLIN Jothang Konyak [PERSON_NA…" at bounding box center [143, 293] width 63 height 16
select select "91199"
click at [112, 294] on select "Select Stylist [PERSON_NAME] [PERSON_NAME] JANGGINLIN Jothang Konyak [PERSON_NA…" at bounding box center [143, 293] width 63 height 16
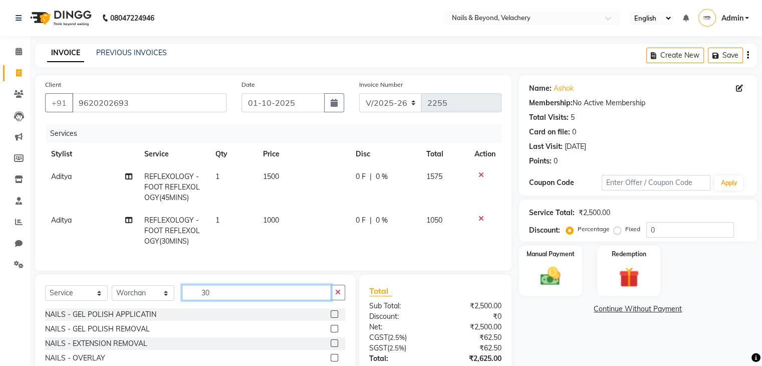
click at [229, 300] on input "30" at bounding box center [256, 293] width 149 height 16
type input "3"
type input "dry"
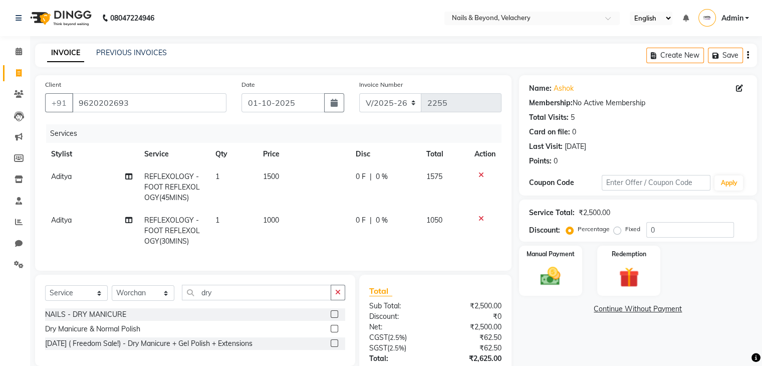
click at [198, 321] on div "NAILS - DRY MANICURE" at bounding box center [195, 314] width 300 height 13
click at [335, 318] on label at bounding box center [335, 314] width 8 height 8
click at [335, 318] on input "checkbox" at bounding box center [334, 314] width 7 height 7
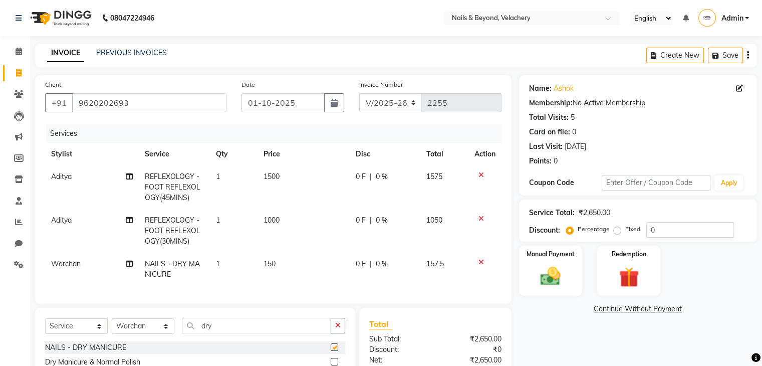
checkbox input "false"
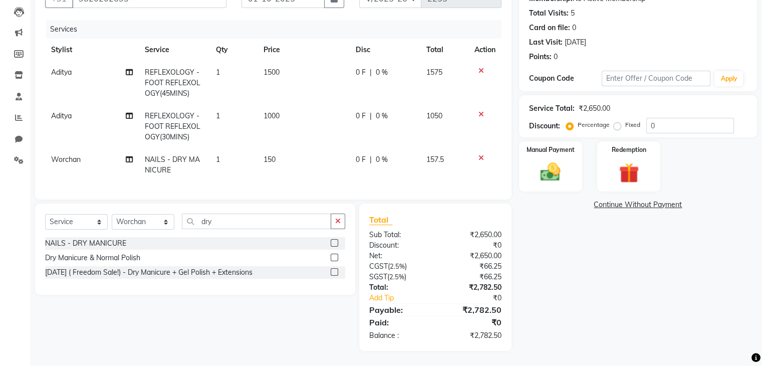
click at [275, 155] on span "150" at bounding box center [270, 159] width 12 height 9
select select "91199"
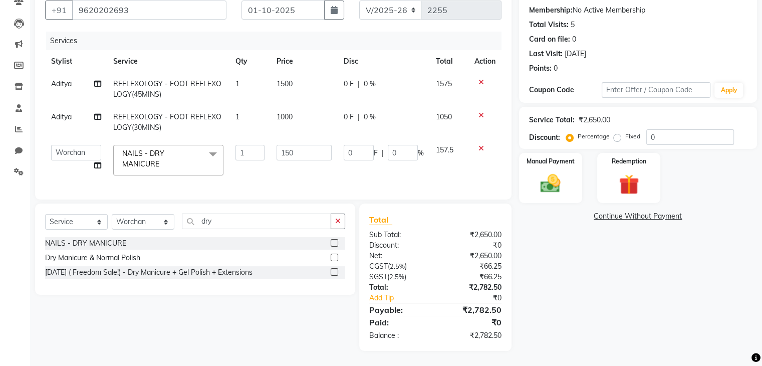
scroll to position [100, 0]
click at [333, 258] on label at bounding box center [335, 258] width 8 height 8
click at [333, 258] on input "checkbox" at bounding box center [334, 258] width 7 height 7
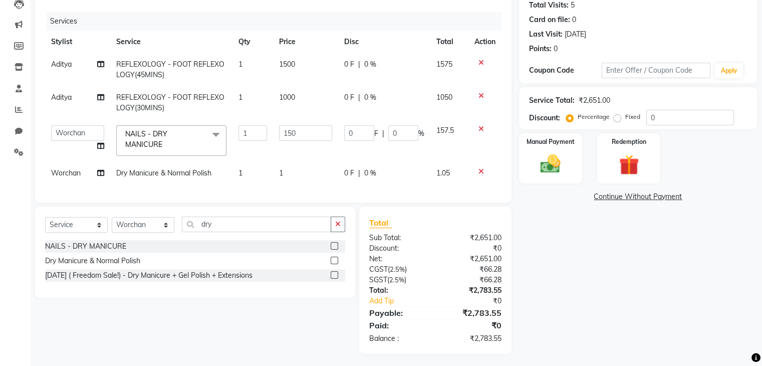
checkbox input "false"
click at [479, 128] on icon at bounding box center [482, 128] width 6 height 7
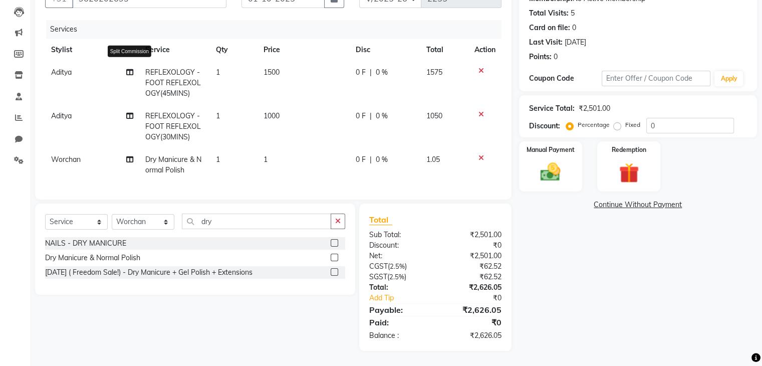
click at [129, 69] on icon at bounding box center [129, 72] width 7 height 7
select select "91200"
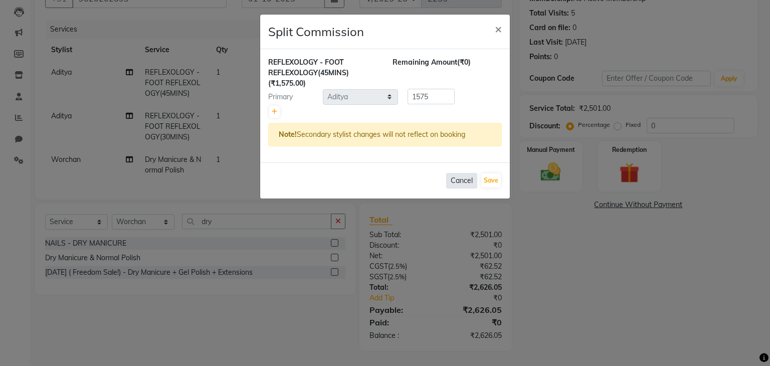
click at [461, 183] on button "Cancel" at bounding box center [461, 181] width 31 height 16
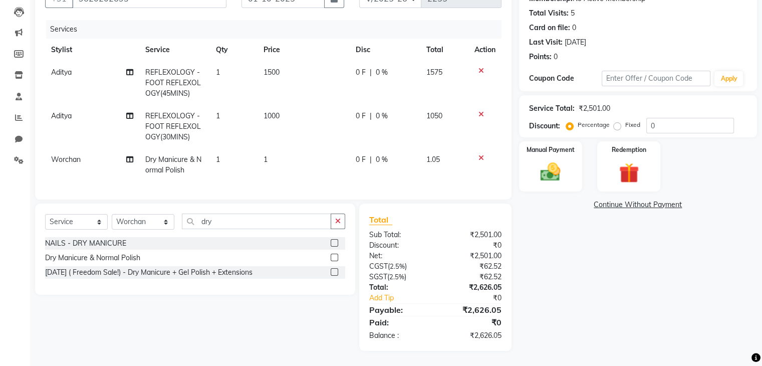
click at [483, 67] on icon at bounding box center [482, 70] width 6 height 7
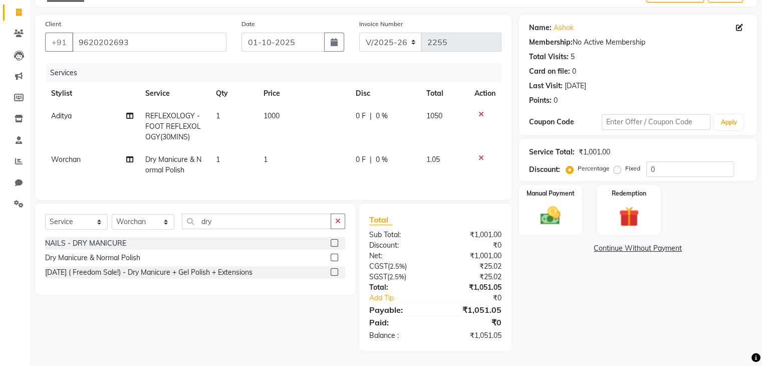
scroll to position [69, 0]
click at [163, 221] on select "Select Stylist [PERSON_NAME] [PERSON_NAME] JANGGINLIN Jothang Konyak [PERSON_NA…" at bounding box center [143, 222] width 63 height 16
click at [291, 202] on div "Client [PHONE_NUMBER] Date [DATE] Invoice Number V/2025 V/[PHONE_NUMBER] Servic…" at bounding box center [274, 183] width 492 height 336
click at [222, 217] on input "dry" at bounding box center [256, 221] width 149 height 16
type input "d"
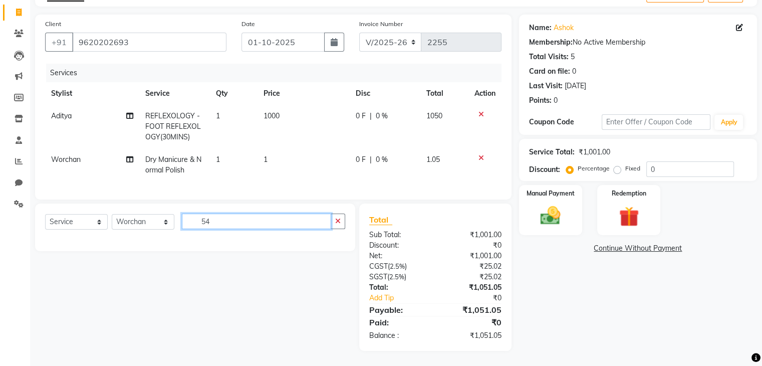
type input "5"
type input "45"
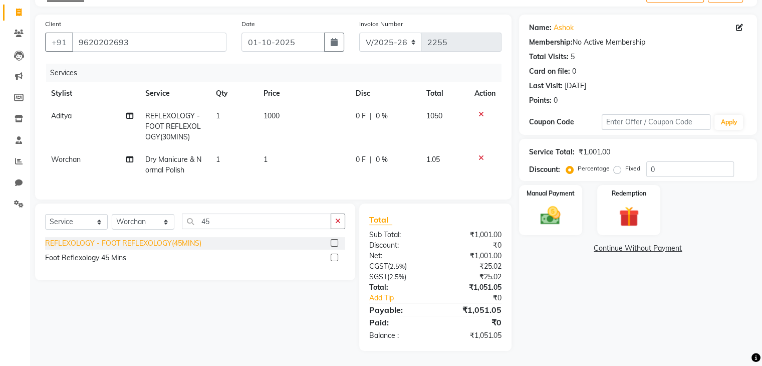
click at [180, 245] on div "REFLEXOLOGY - FOOT REFLEXOLOGY(45MINS)" at bounding box center [123, 243] width 156 height 11
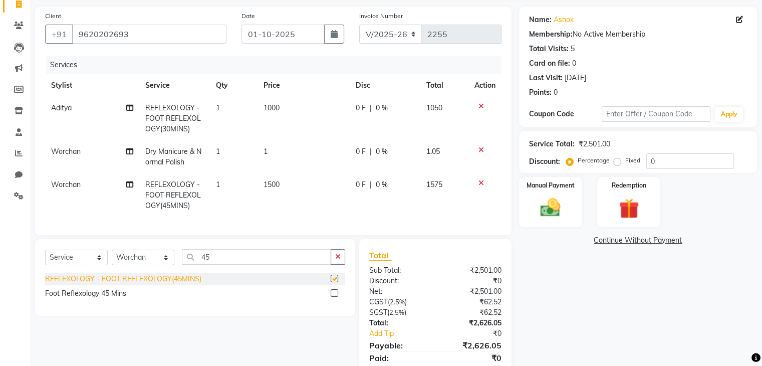
checkbox input "false"
click at [277, 151] on td "1" at bounding box center [304, 156] width 93 height 33
select select "91199"
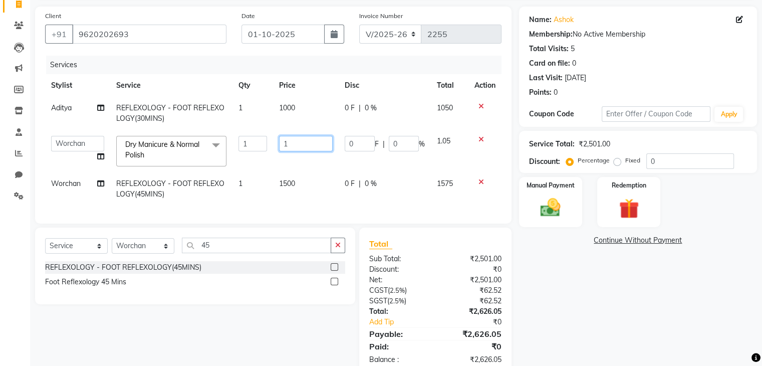
click at [299, 143] on input "1" at bounding box center [305, 144] width 53 height 16
type input "5"
type input "600"
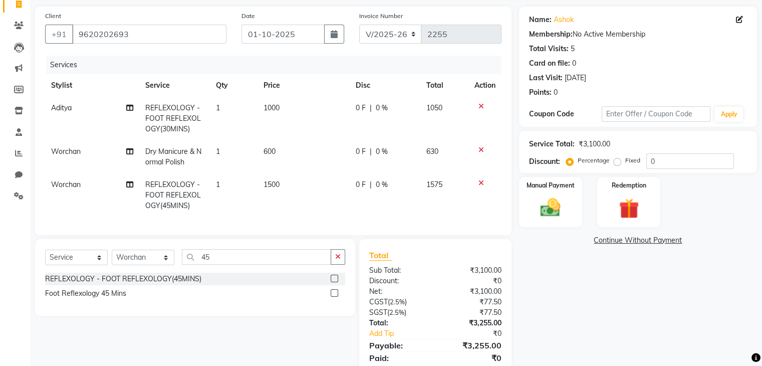
click at [308, 202] on td "1500" at bounding box center [304, 195] width 93 height 44
select select "91199"
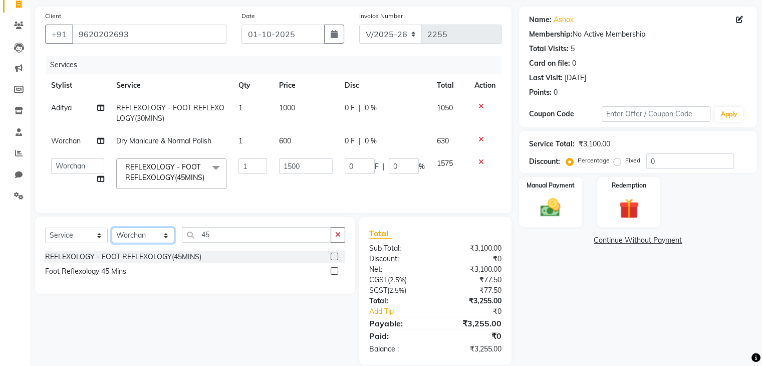
click at [164, 243] on select "Select Stylist [PERSON_NAME] [PERSON_NAME] JANGGINLIN Jothang Konyak [PERSON_NA…" at bounding box center [143, 236] width 63 height 16
select select "91206"
click at [112, 235] on select "Select Stylist [PERSON_NAME] [PERSON_NAME] JANGGINLIN Jothang Konyak [PERSON_NA…" at bounding box center [143, 236] width 63 height 16
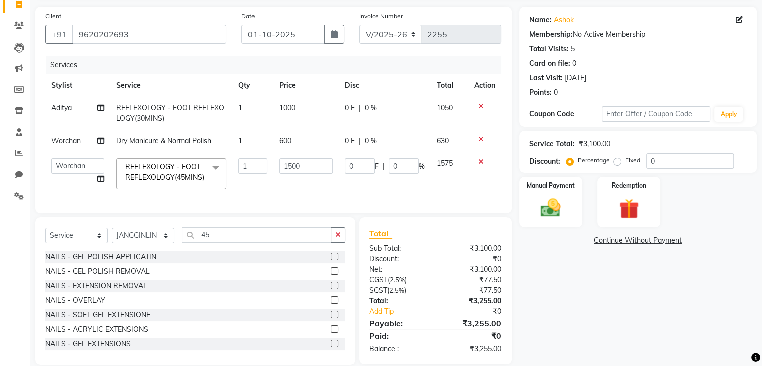
click at [312, 202] on div "Services Stylist Service Qty Price Disc Total Action Aditya REFLEXOLOGY - FOOT …" at bounding box center [273, 129] width 457 height 147
click at [481, 161] on icon at bounding box center [482, 161] width 6 height 7
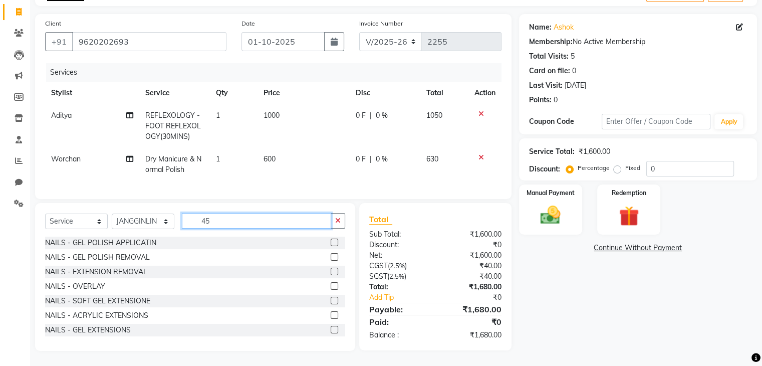
click at [219, 220] on input "45" at bounding box center [256, 221] width 149 height 16
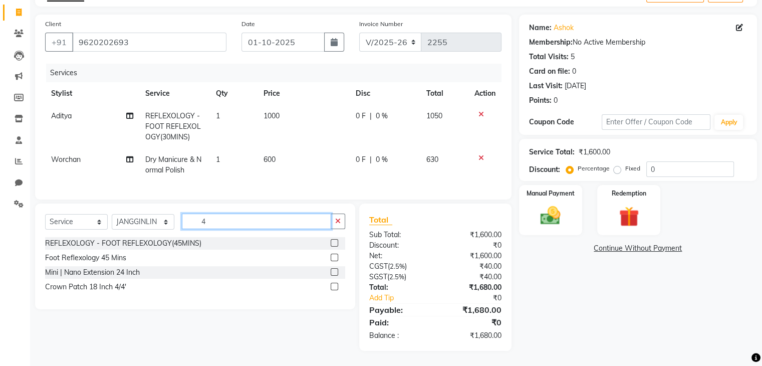
type input "45"
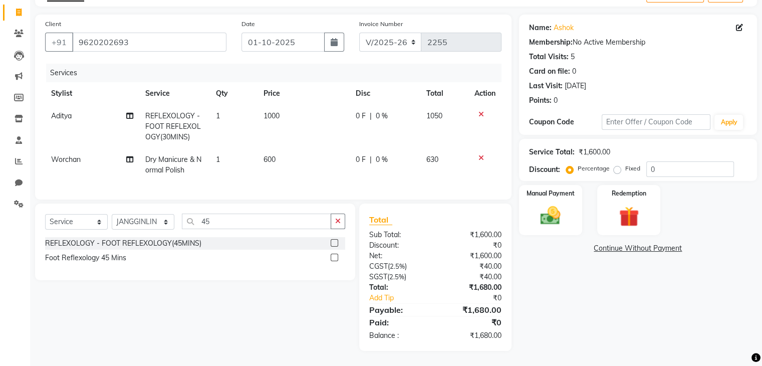
click at [241, 240] on div "REFLEXOLOGY - FOOT REFLEXOLOGY(45MINS)" at bounding box center [195, 243] width 300 height 13
click at [337, 239] on label at bounding box center [335, 243] width 8 height 8
click at [337, 240] on input "checkbox" at bounding box center [334, 243] width 7 height 7
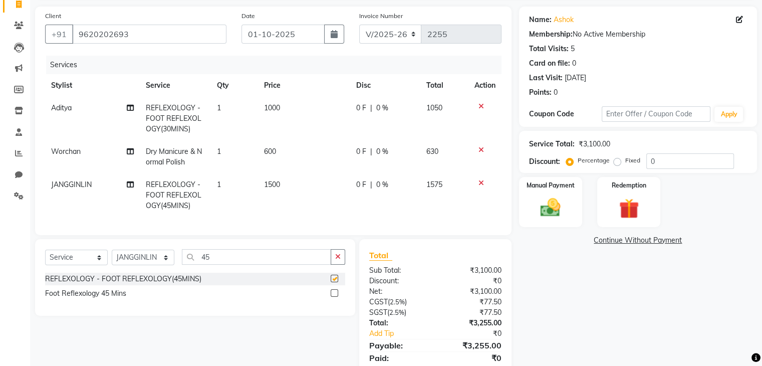
checkbox input "false"
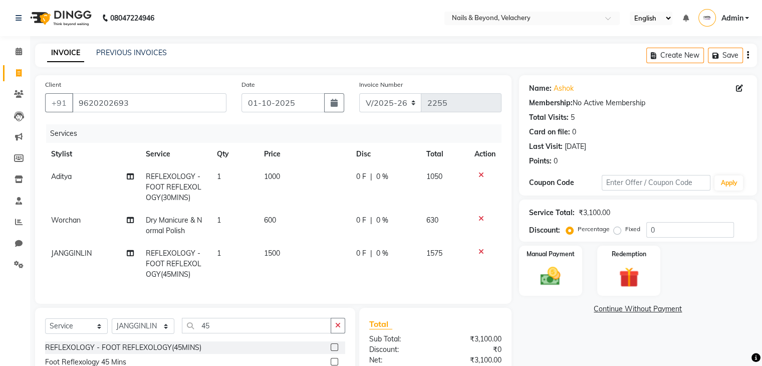
scroll to position [112, 0]
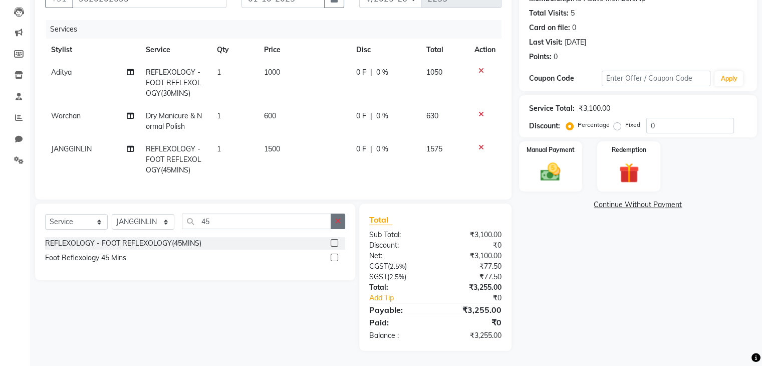
click at [337, 219] on icon "button" at bounding box center [338, 220] width 6 height 7
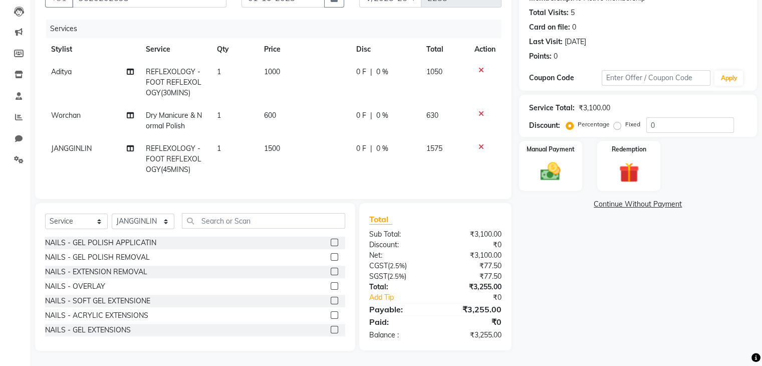
click at [569, 251] on div "Name: Ashok Membership: No Active Membership Total Visits: 5 Card on file: 0 La…" at bounding box center [642, 160] width 246 height 380
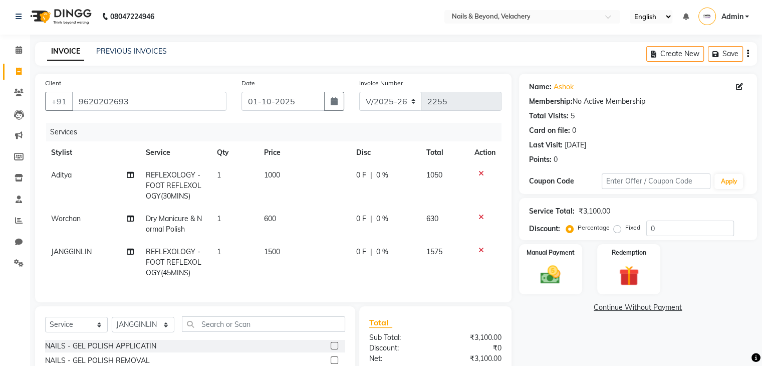
click at [625, 226] on label "Fixed" at bounding box center [632, 227] width 15 height 9
click at [616, 226] on input "Fixed" at bounding box center [619, 227] width 7 height 7
radio input "true"
click at [556, 269] on img at bounding box center [551, 275] width 34 height 24
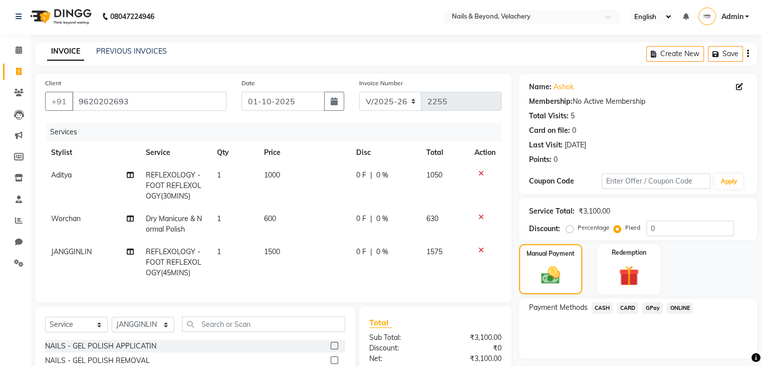
click at [654, 309] on span "GPay" at bounding box center [652, 308] width 21 height 12
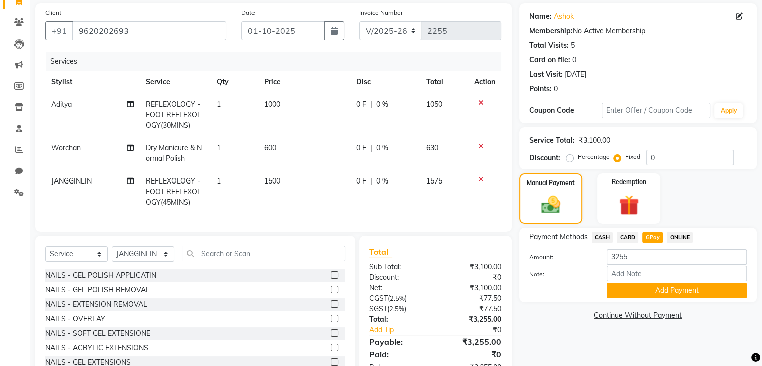
scroll to position [113, 0]
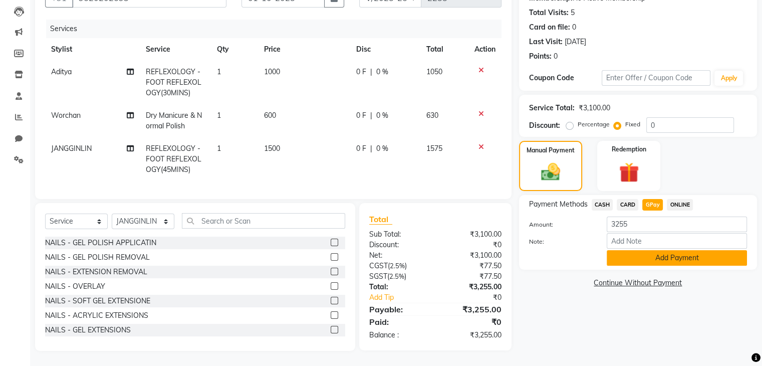
click at [651, 250] on button "Add Payment" at bounding box center [677, 258] width 140 height 16
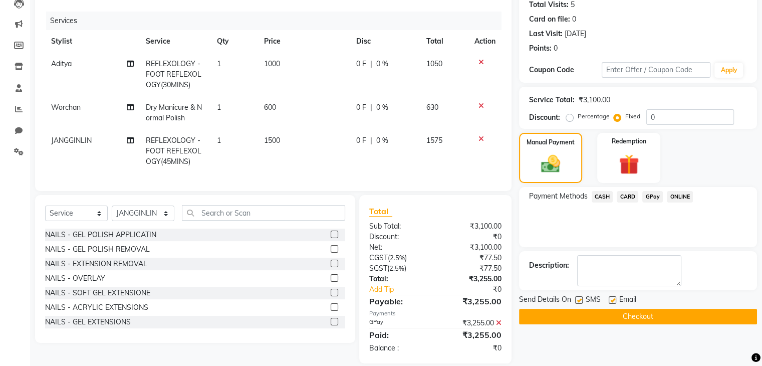
click at [656, 309] on button "Checkout" at bounding box center [638, 317] width 238 height 16
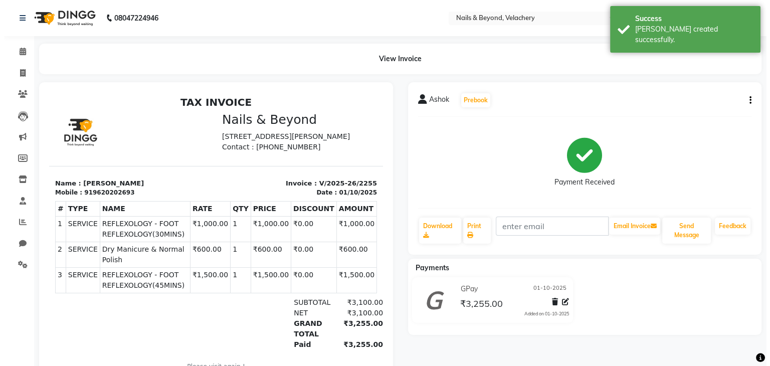
scroll to position [8, 0]
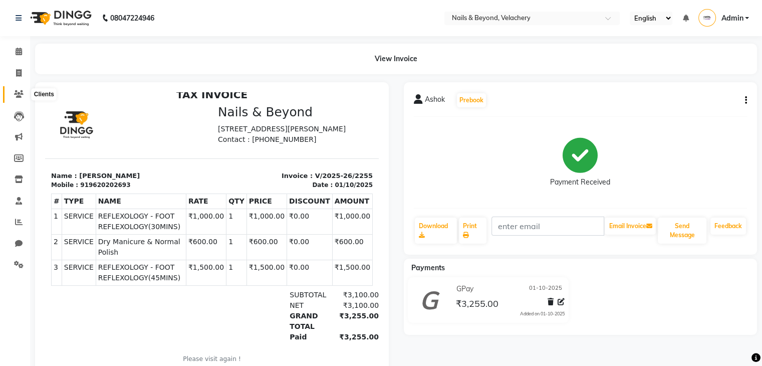
click at [17, 91] on icon at bounding box center [19, 94] width 10 height 8
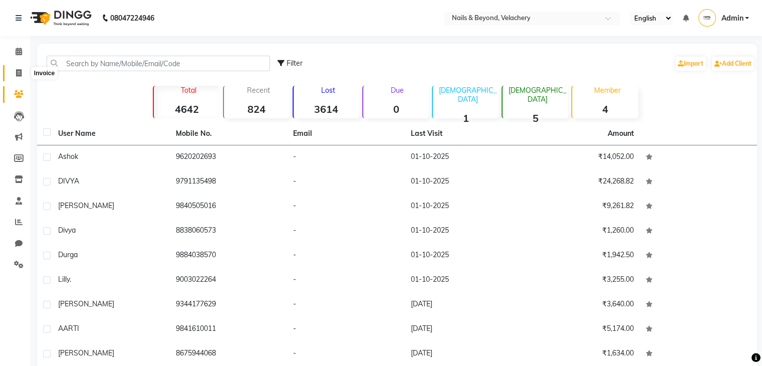
click at [21, 69] on span at bounding box center [19, 74] width 18 height 12
select select "8978"
select select "service"
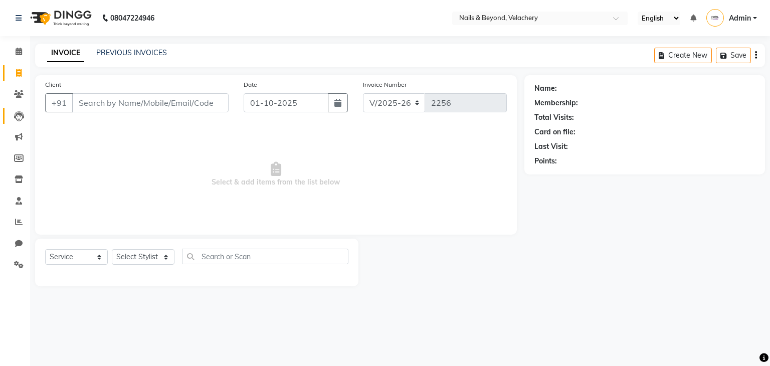
click at [8, 119] on link "Leads" at bounding box center [15, 116] width 24 height 17
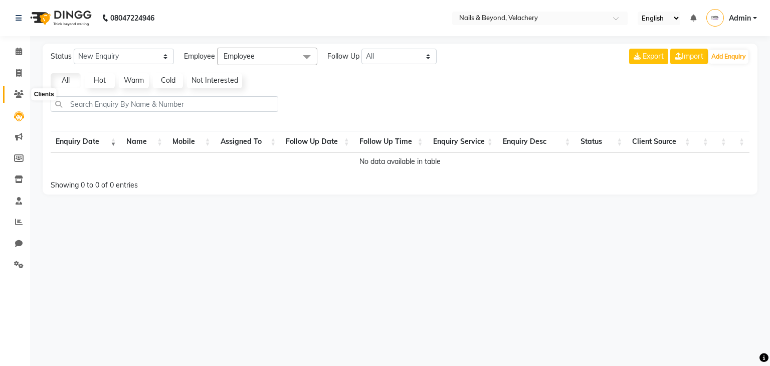
click at [16, 91] on icon at bounding box center [19, 94] width 10 height 8
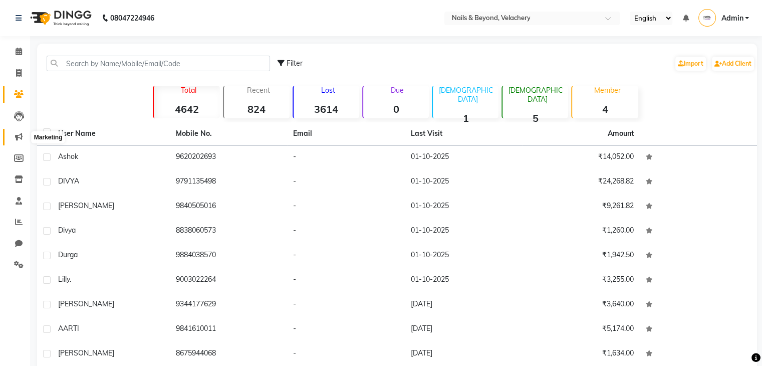
click at [18, 133] on icon at bounding box center [19, 137] width 8 height 8
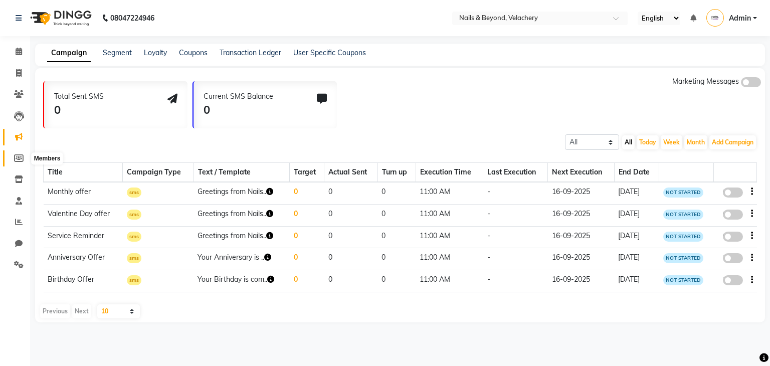
click at [13, 158] on span at bounding box center [19, 159] width 18 height 12
select select
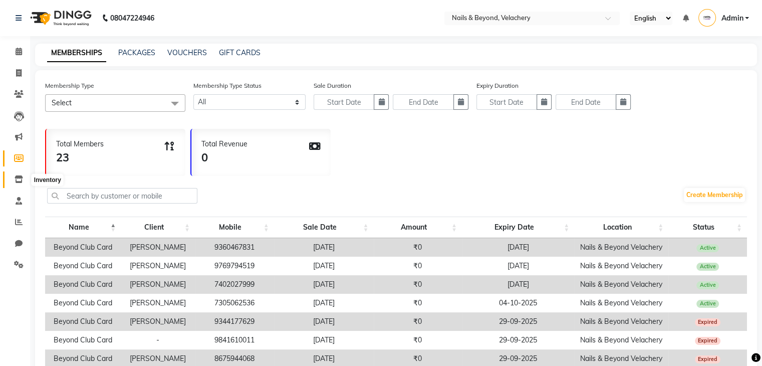
click at [15, 177] on icon at bounding box center [19, 179] width 9 height 8
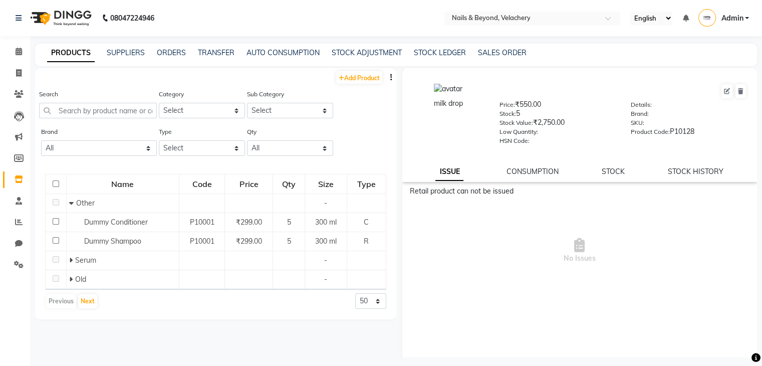
click at [15, 190] on li "Staff" at bounding box center [15, 201] width 30 height 22
click at [16, 209] on li "Staff" at bounding box center [15, 201] width 30 height 22
click at [17, 206] on span at bounding box center [19, 201] width 18 height 12
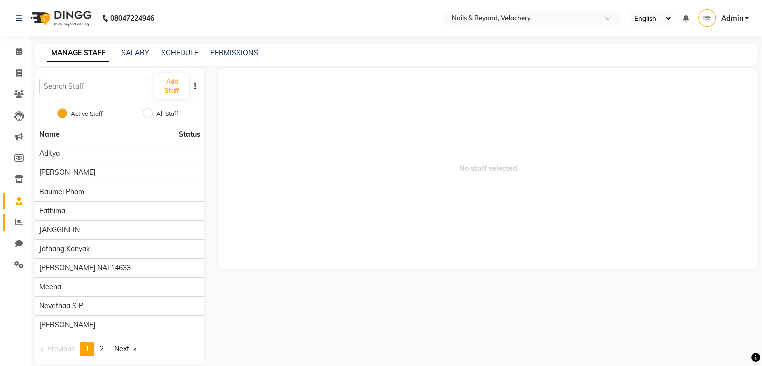
drag, startPoint x: 11, startPoint y: 231, endPoint x: 16, endPoint y: 227, distance: 6.4
click at [11, 231] on li "Reports" at bounding box center [15, 222] width 30 height 22
click at [23, 223] on span at bounding box center [19, 222] width 18 height 12
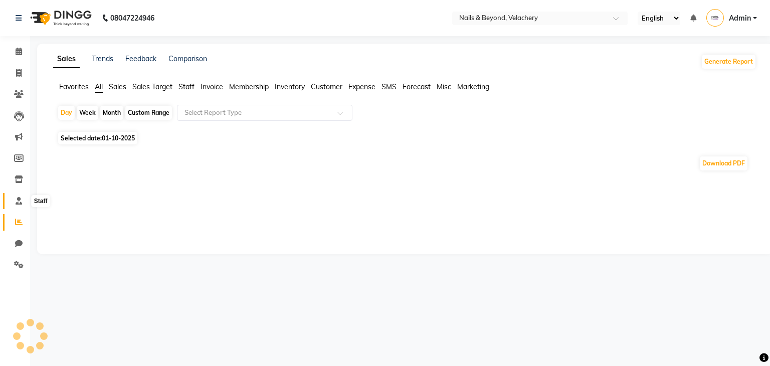
click at [18, 205] on span at bounding box center [19, 201] width 18 height 12
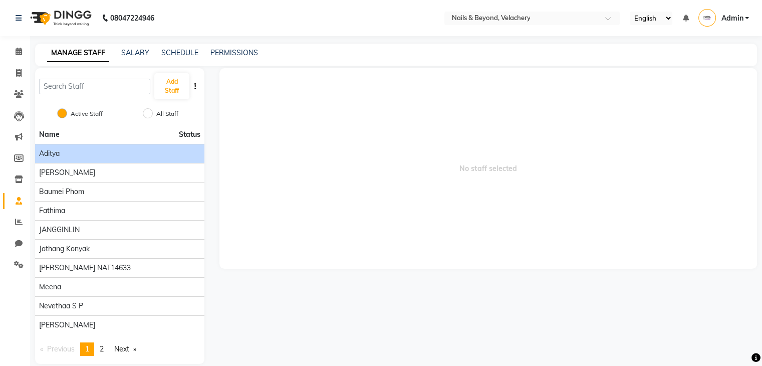
click at [98, 155] on div "Aditya" at bounding box center [119, 153] width 161 height 11
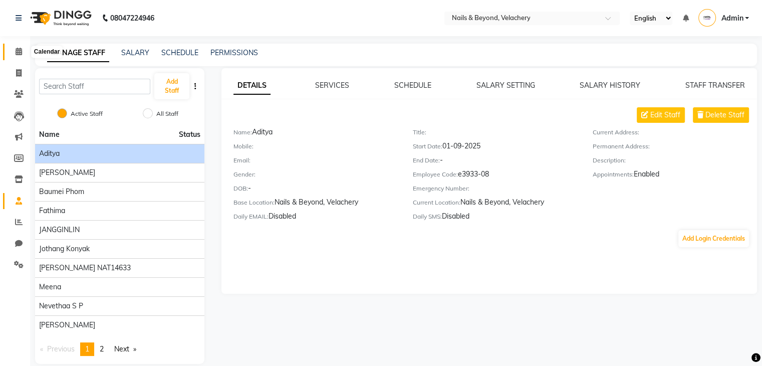
click at [19, 56] on span at bounding box center [19, 52] width 18 height 12
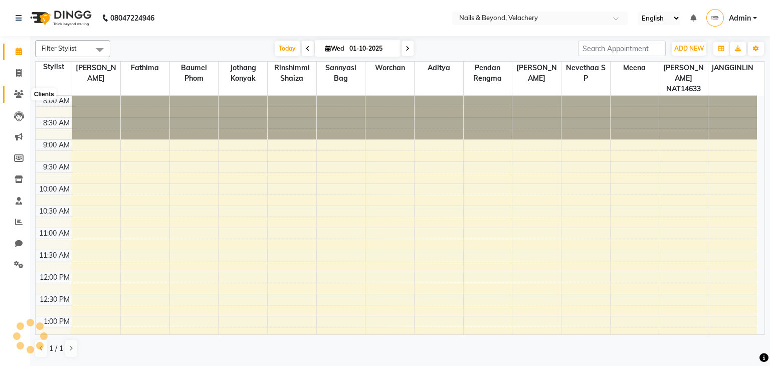
click at [17, 93] on icon at bounding box center [19, 94] width 10 height 8
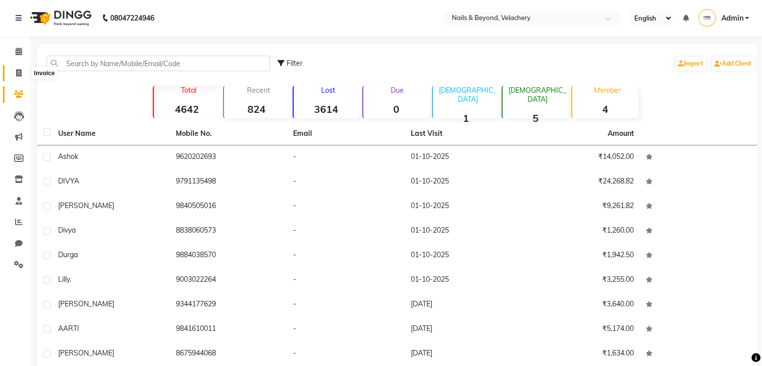
click at [22, 71] on span at bounding box center [19, 74] width 18 height 12
select select "service"
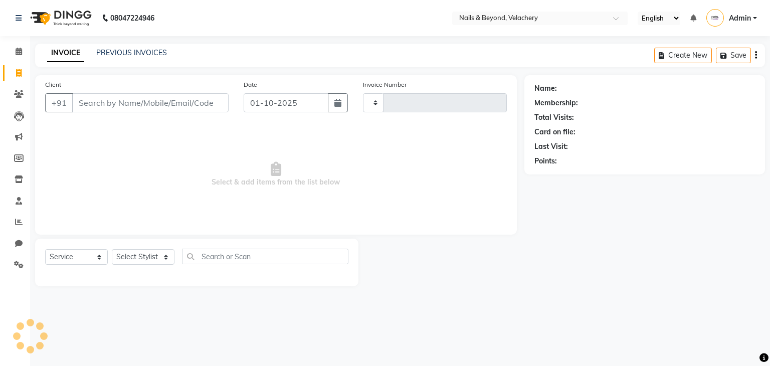
type input "2256"
select select "8978"
click at [19, 224] on icon at bounding box center [19, 222] width 8 height 8
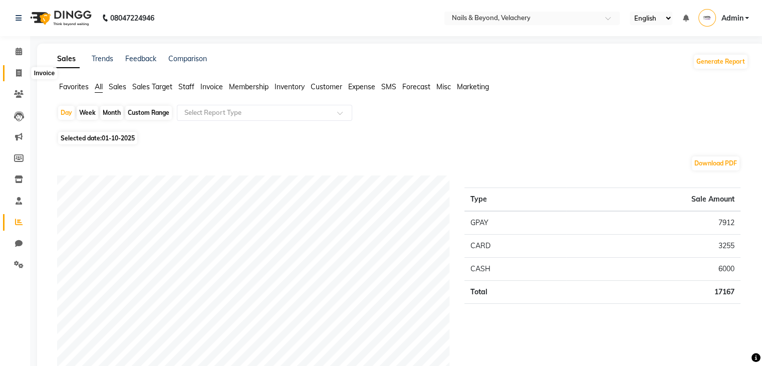
click at [21, 72] on icon at bounding box center [19, 73] width 6 height 8
select select "service"
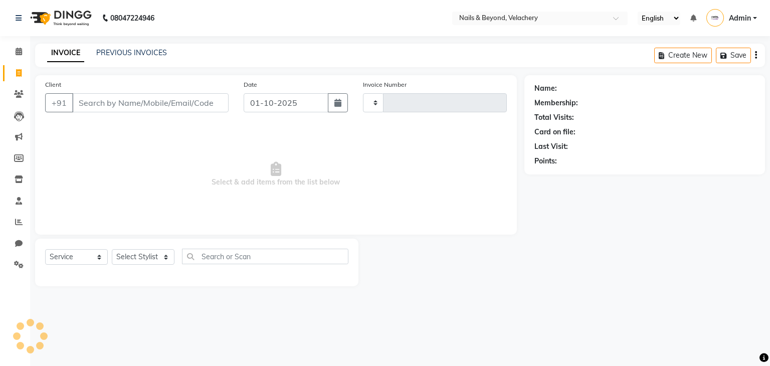
type input "2256"
select select "8978"
